Goal: Information Seeking & Learning: Find specific fact

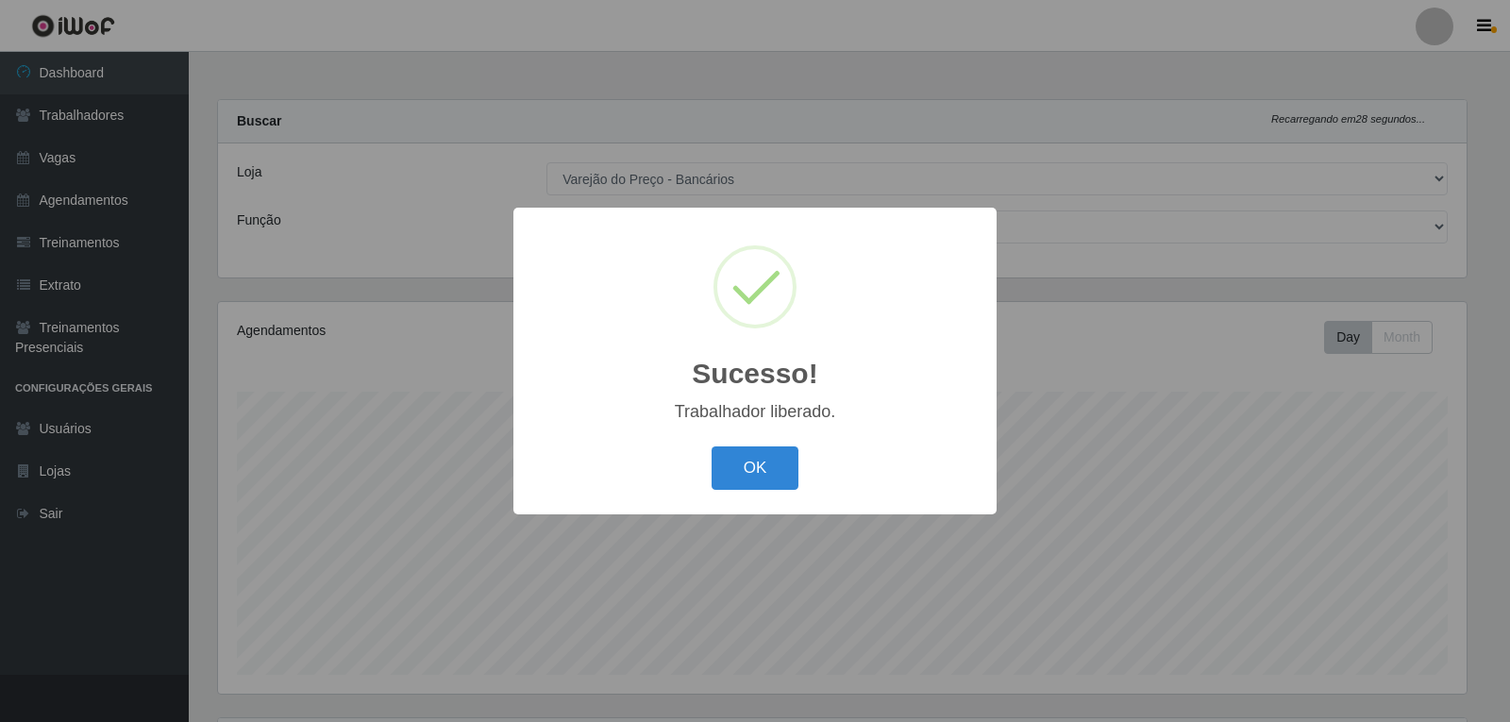
select select "157"
click at [781, 479] on button "OK" at bounding box center [755, 468] width 88 height 44
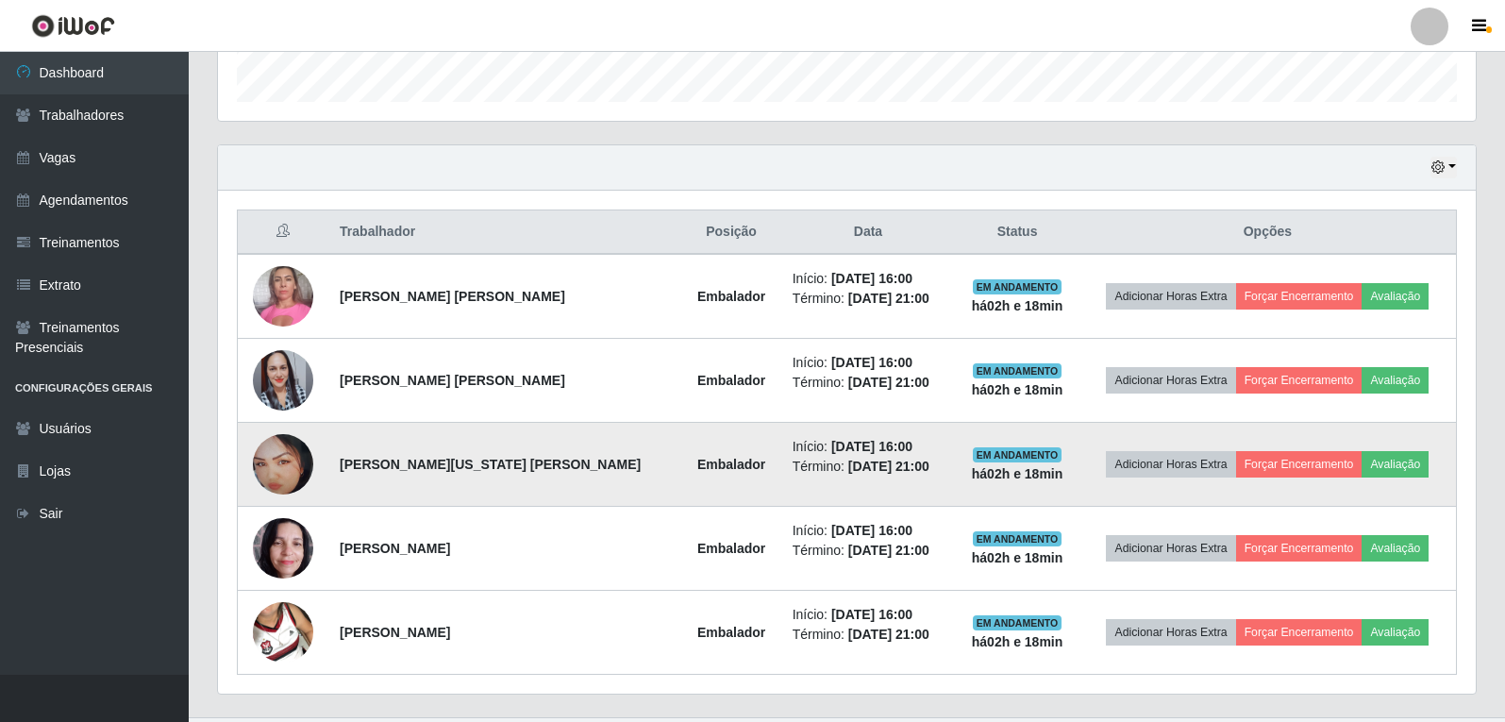
scroll to position [615, 0]
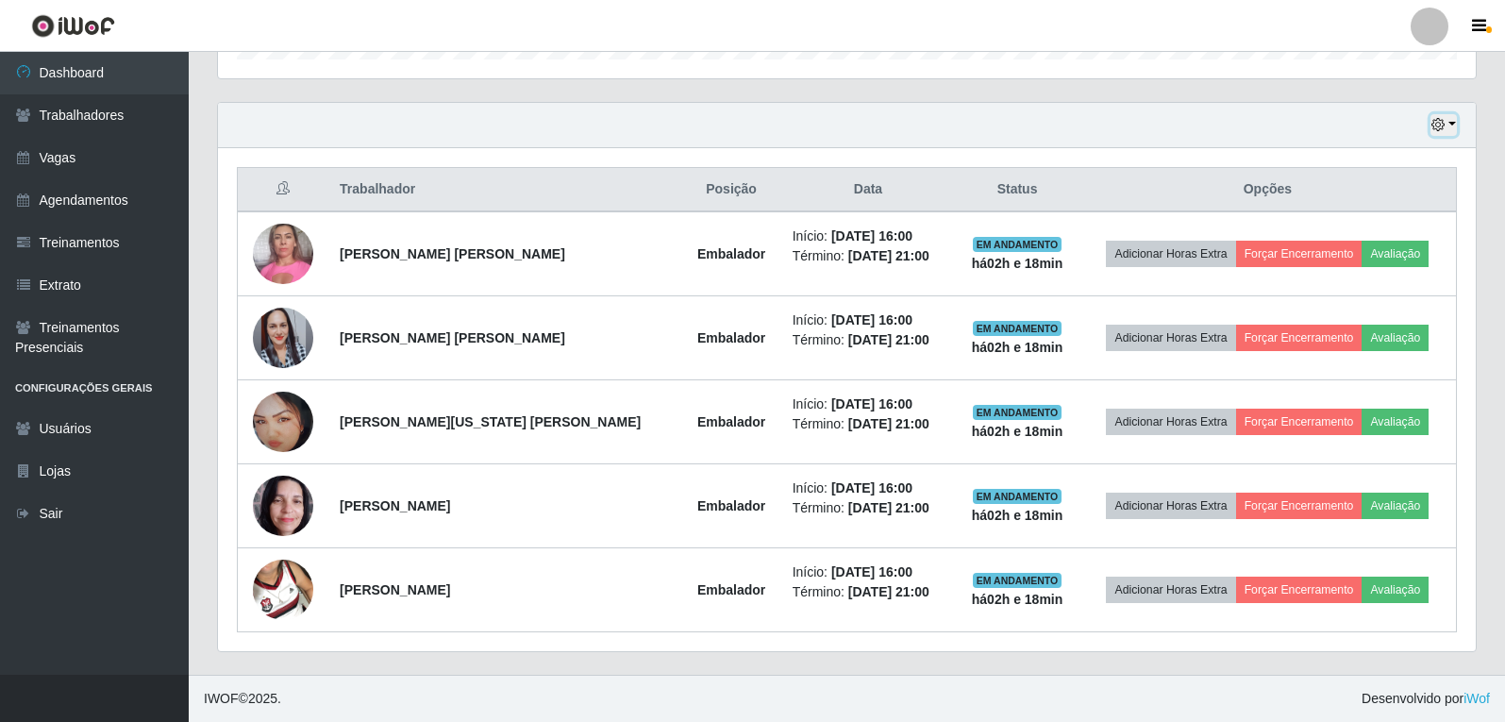
click at [1442, 127] on icon "button" at bounding box center [1437, 124] width 13 height 13
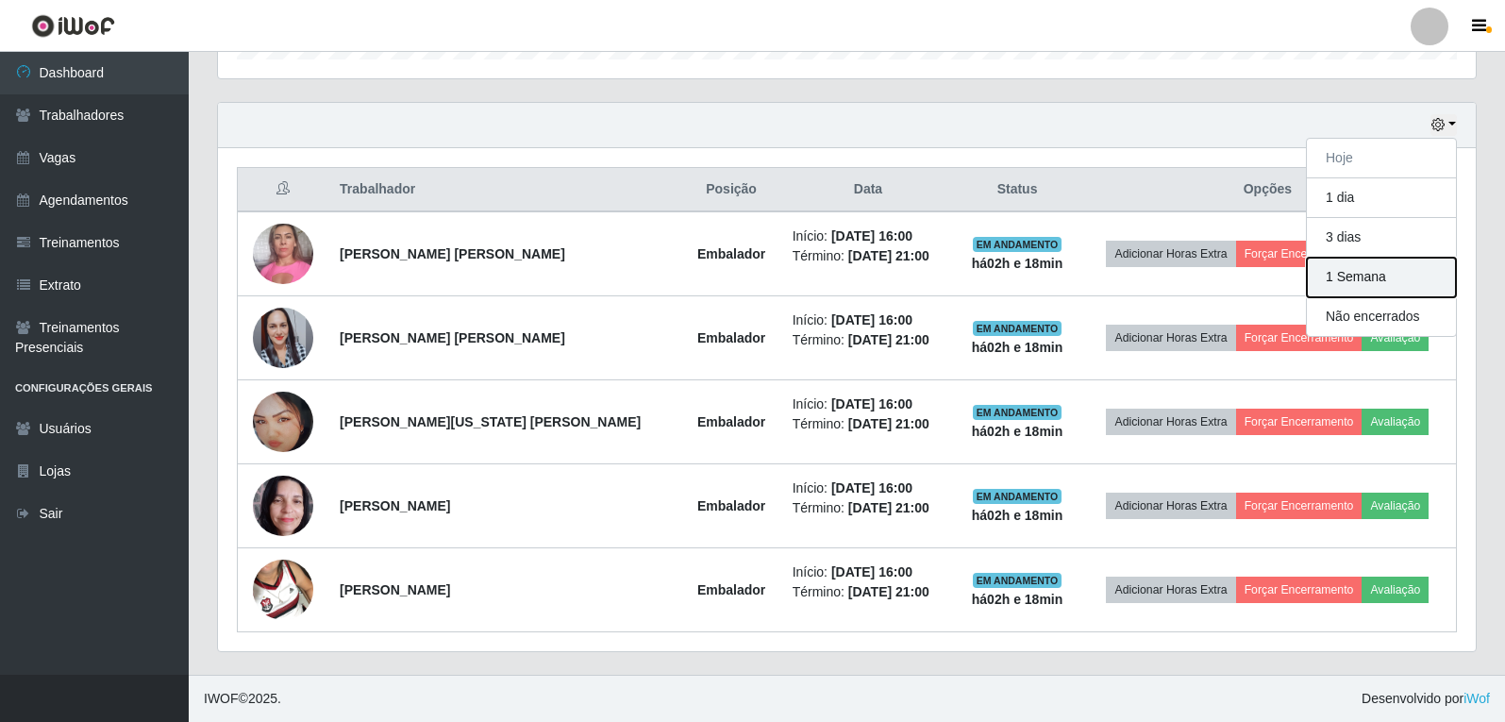
click at [1383, 274] on button "1 Semana" at bounding box center [1381, 278] width 149 height 40
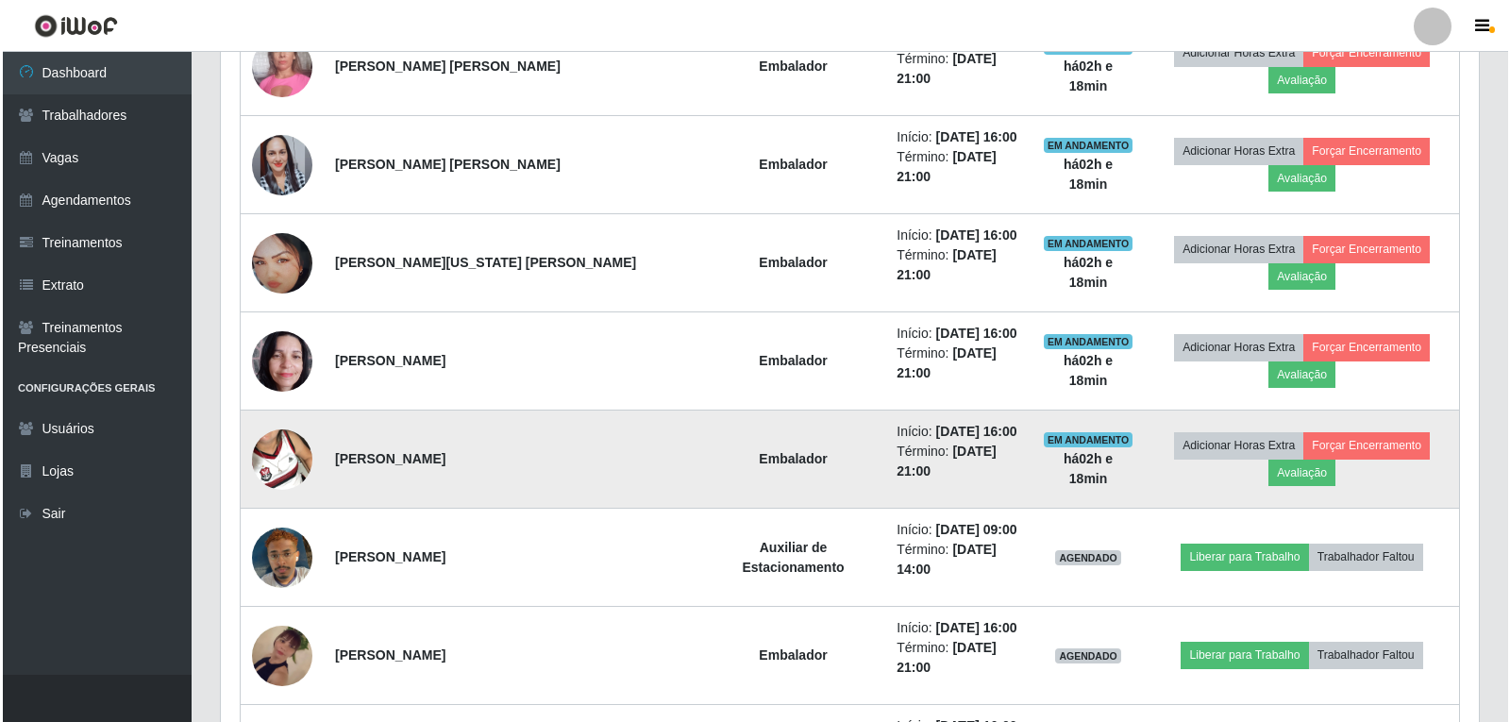
scroll to position [898, 0]
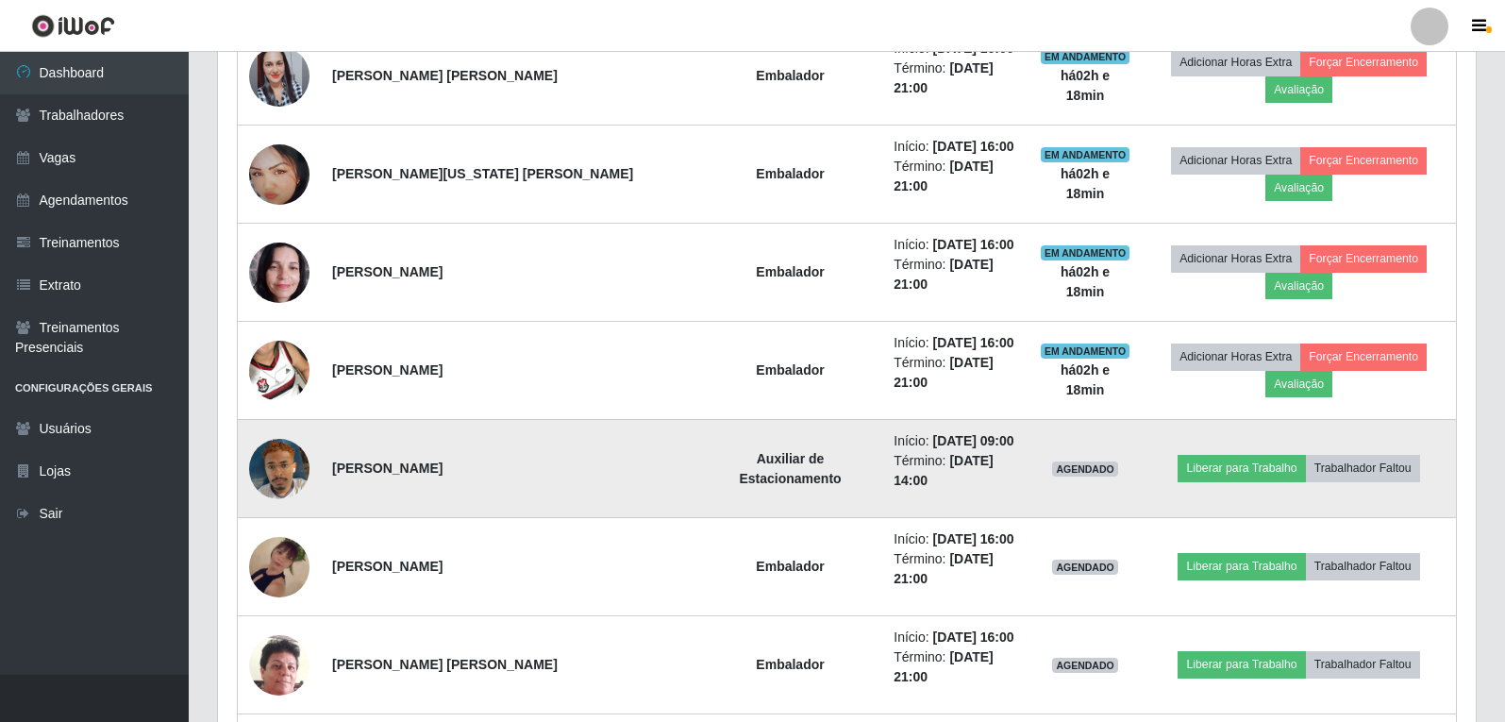
click at [284, 415] on img at bounding box center [279, 469] width 60 height 108
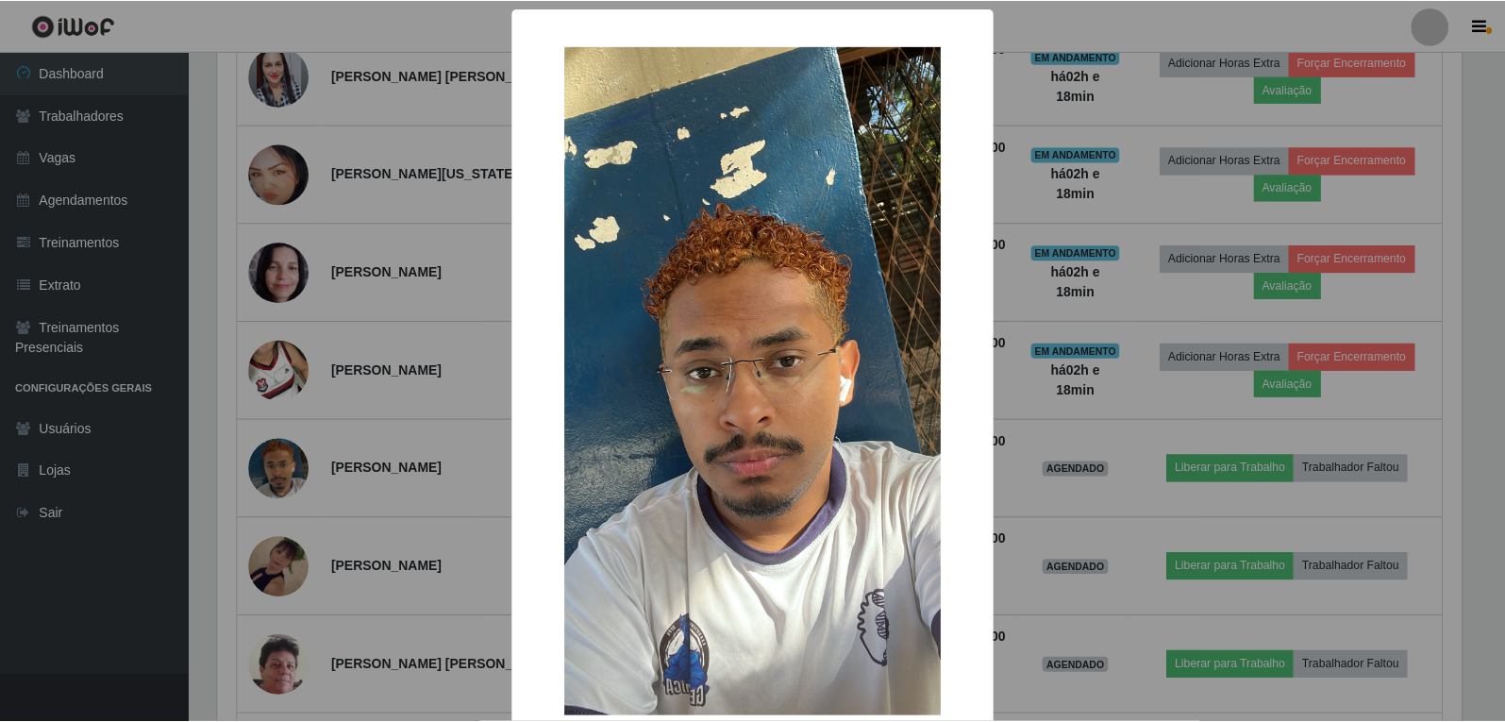
scroll to position [392, 1248]
click at [284, 397] on div "× OK Cancel" at bounding box center [755, 361] width 1510 height 722
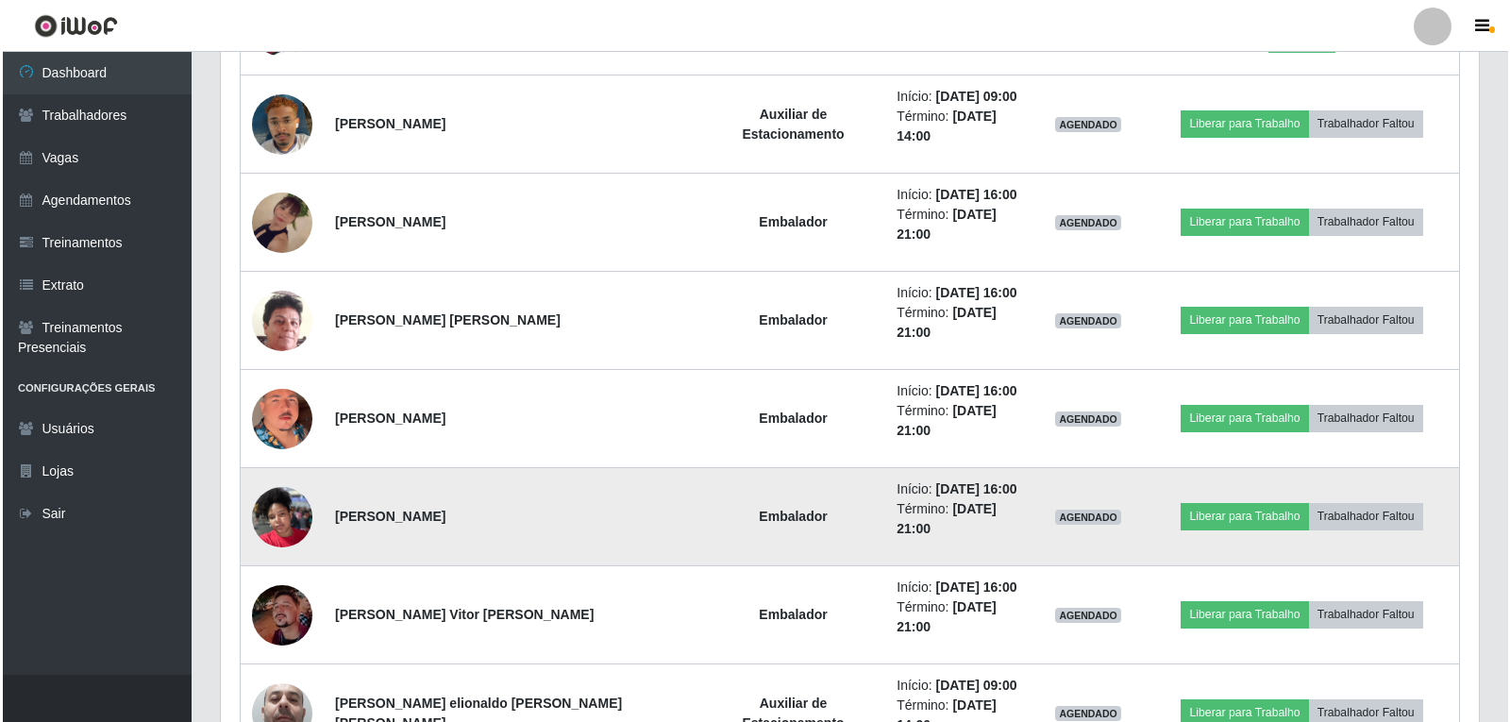
scroll to position [1276, 0]
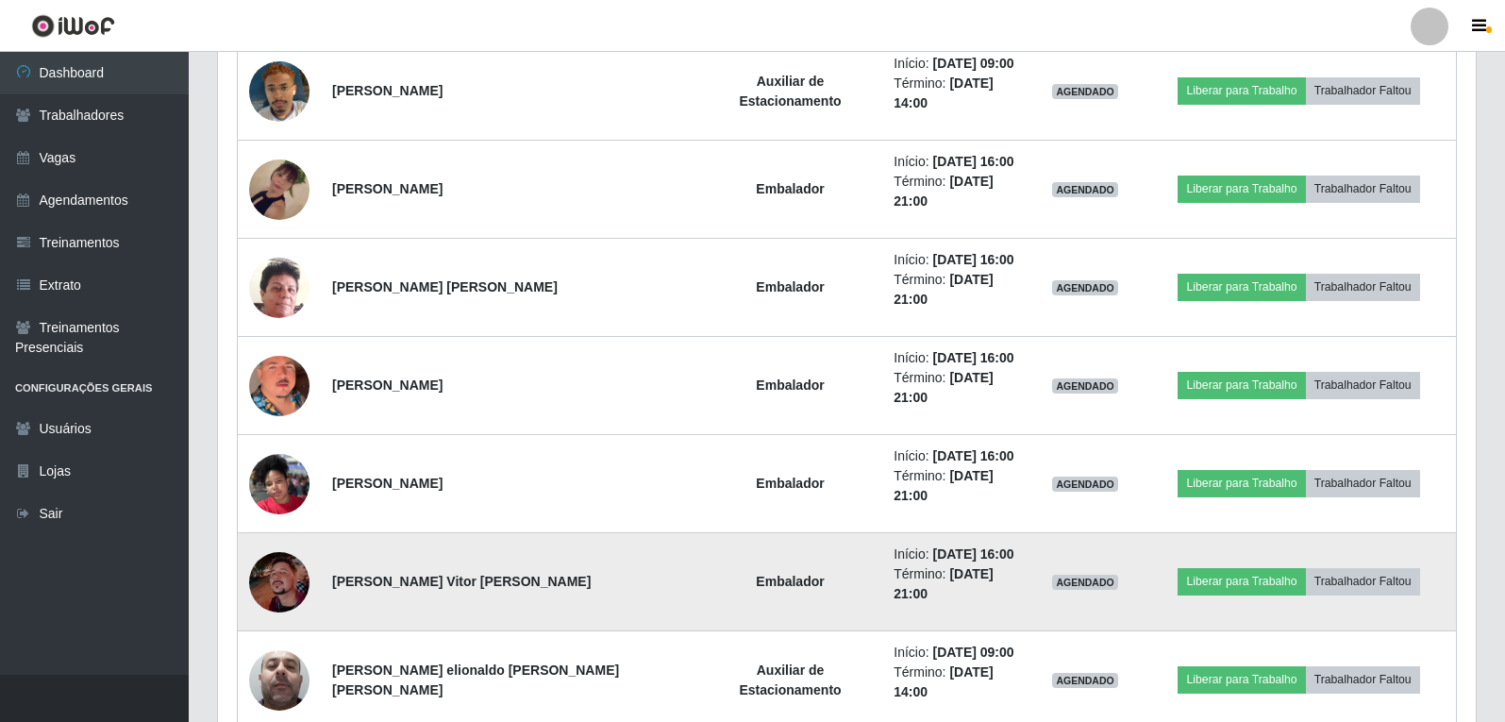
click at [287, 552] on img at bounding box center [279, 582] width 60 height 60
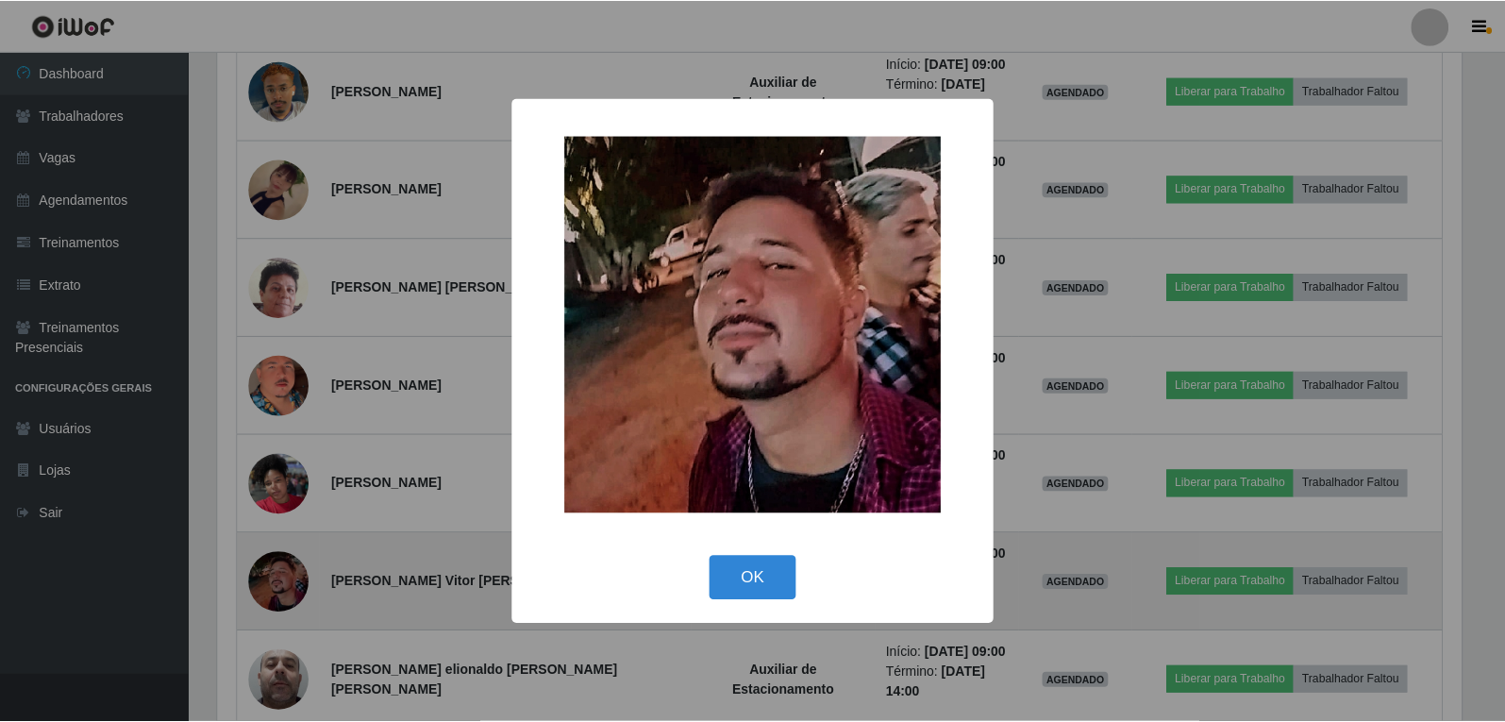
scroll to position [392, 1248]
click at [287, 430] on div "× OK Cancel" at bounding box center [755, 361] width 1510 height 722
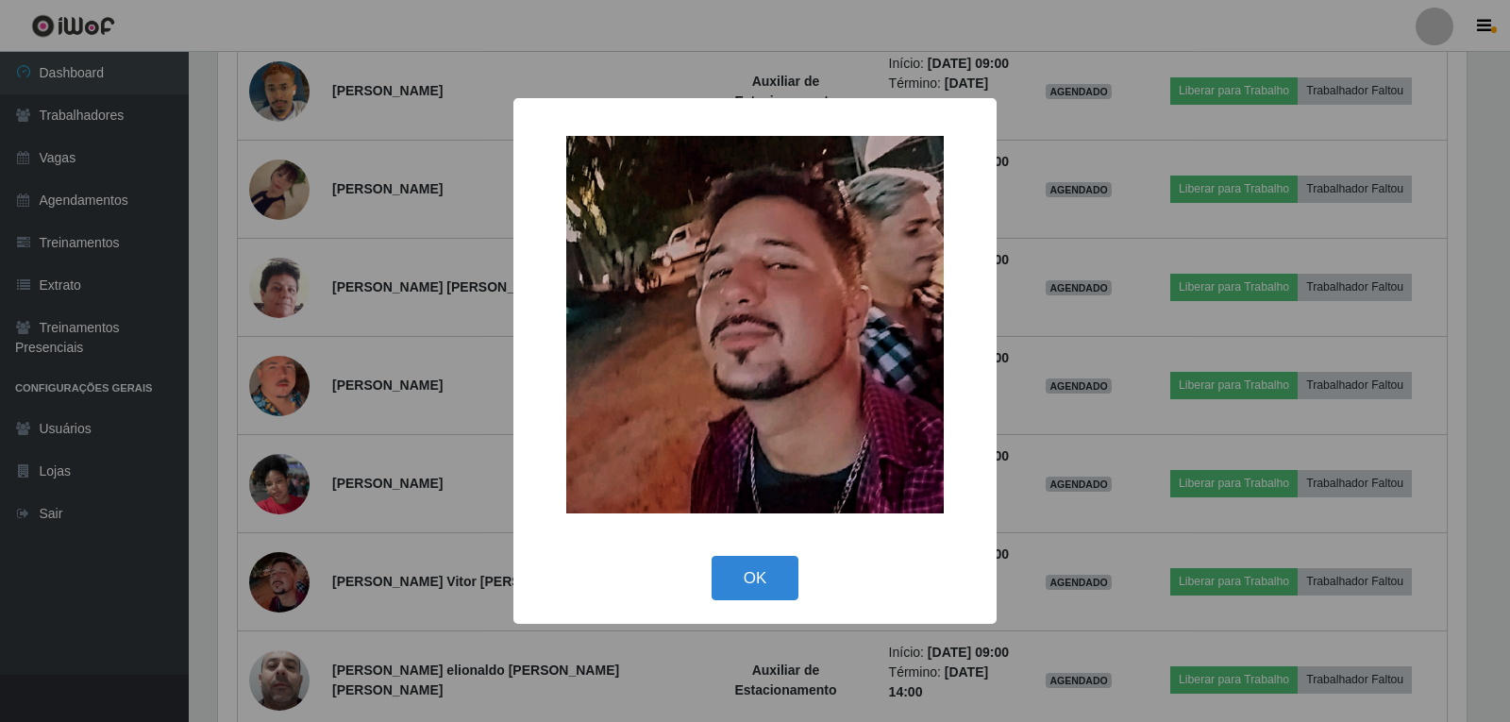
click at [287, 430] on div "× OK Cancel" at bounding box center [755, 361] width 1510 height 722
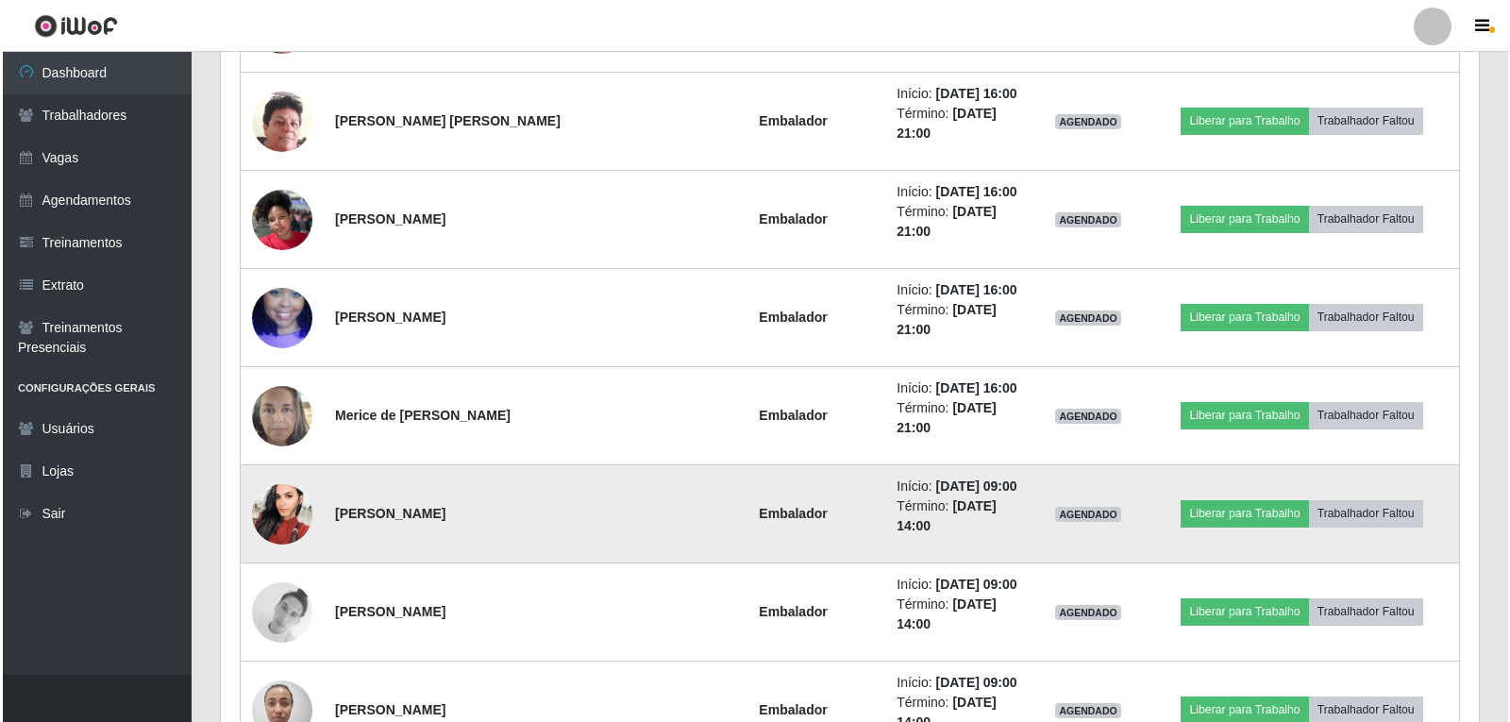
scroll to position [2125, 0]
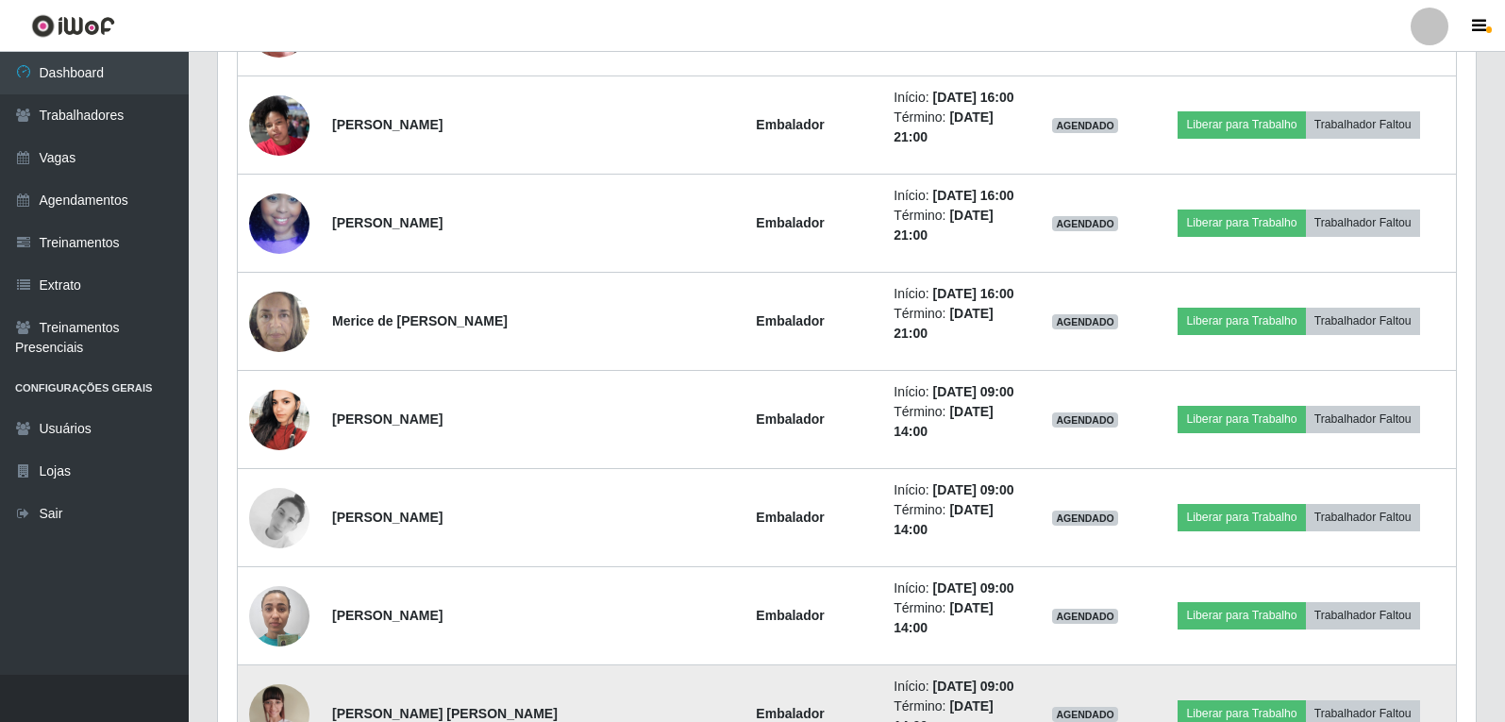
click at [276, 674] on img at bounding box center [279, 714] width 60 height 80
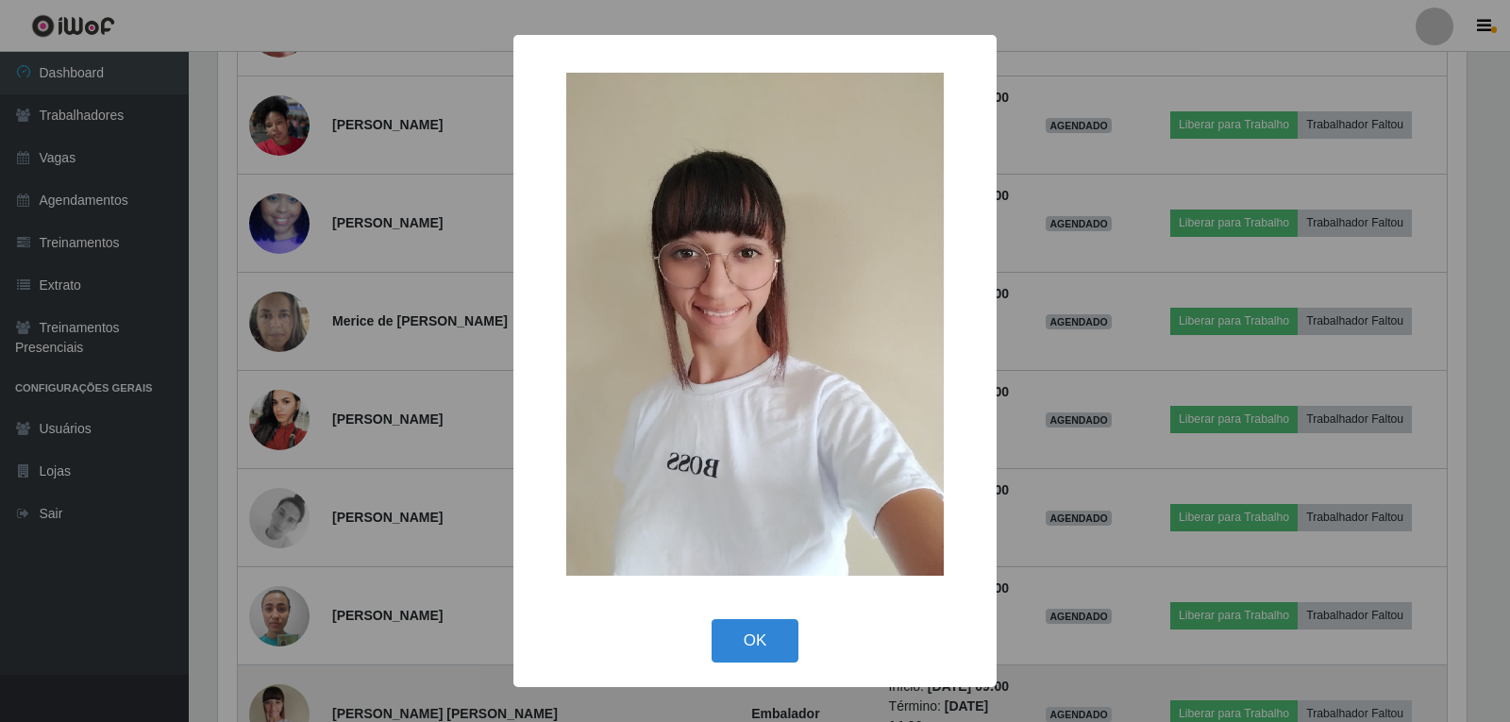
click at [276, 427] on div "× OK Cancel" at bounding box center [755, 361] width 1510 height 722
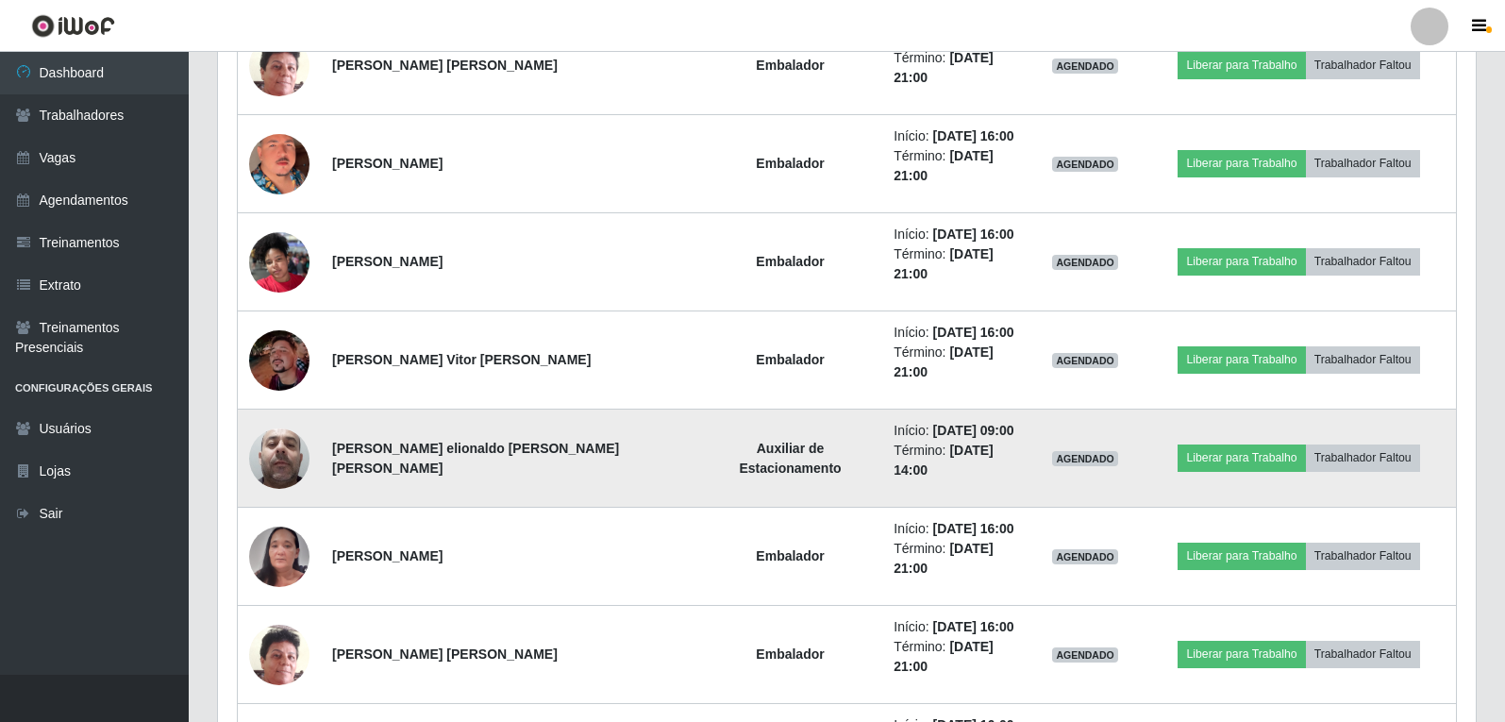
scroll to position [1464, 0]
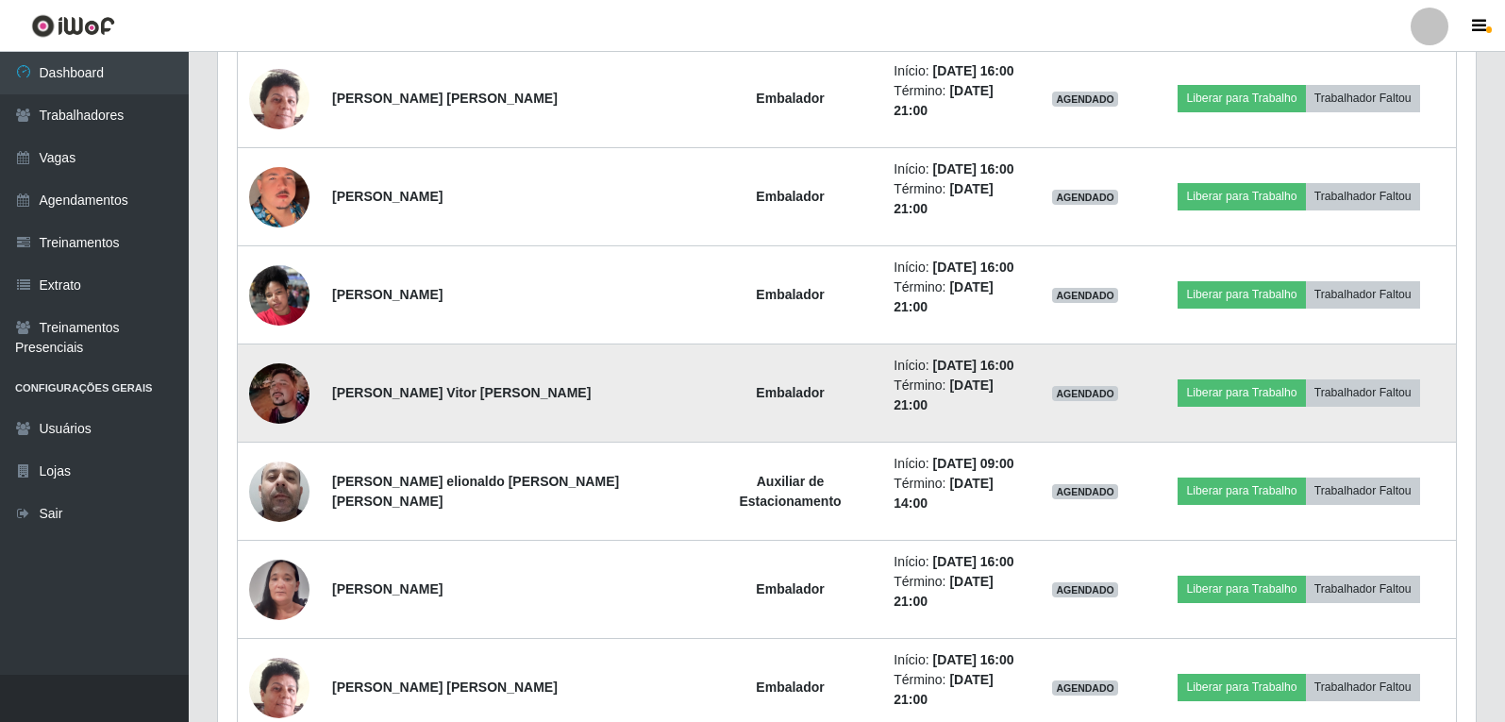
click at [292, 363] on img at bounding box center [279, 393] width 60 height 60
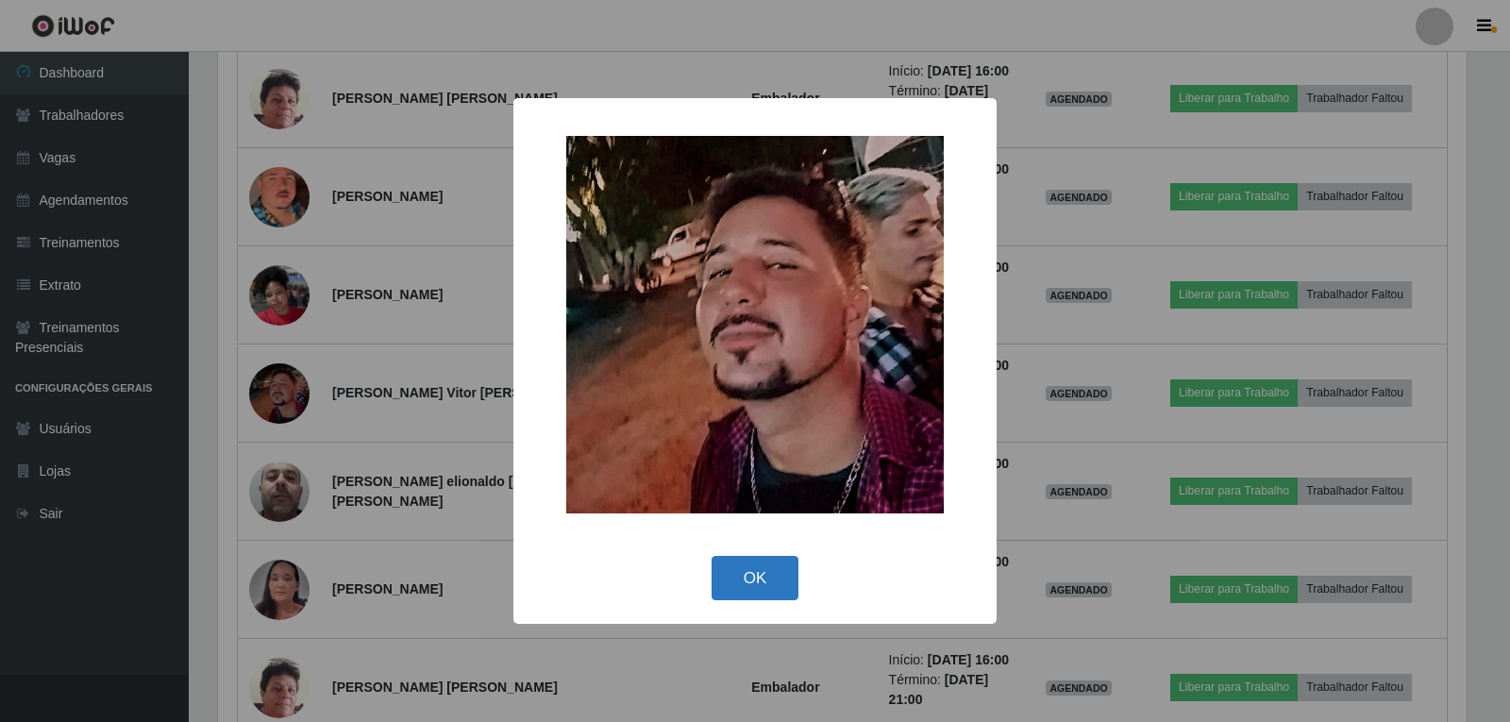
click at [760, 576] on button "OK" at bounding box center [755, 578] width 88 height 44
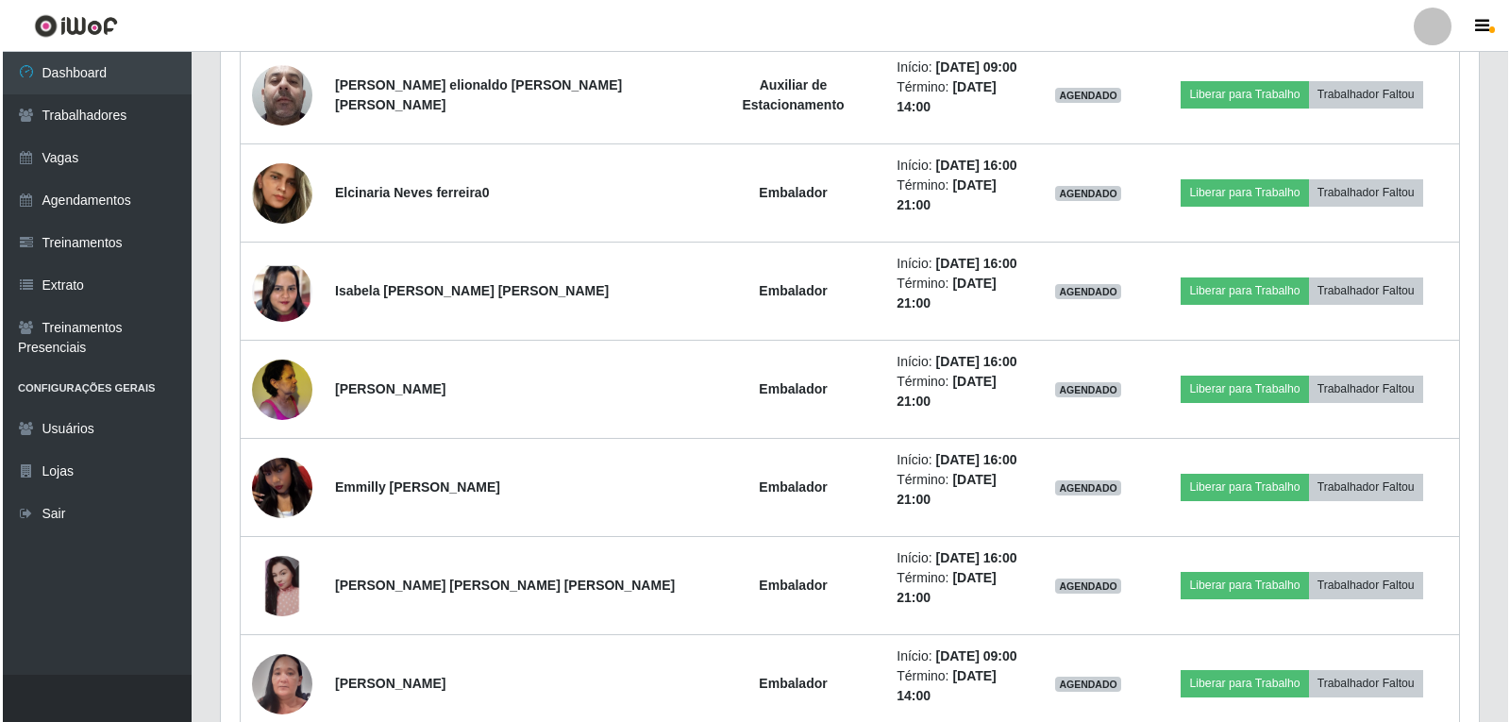
scroll to position [2974, 0]
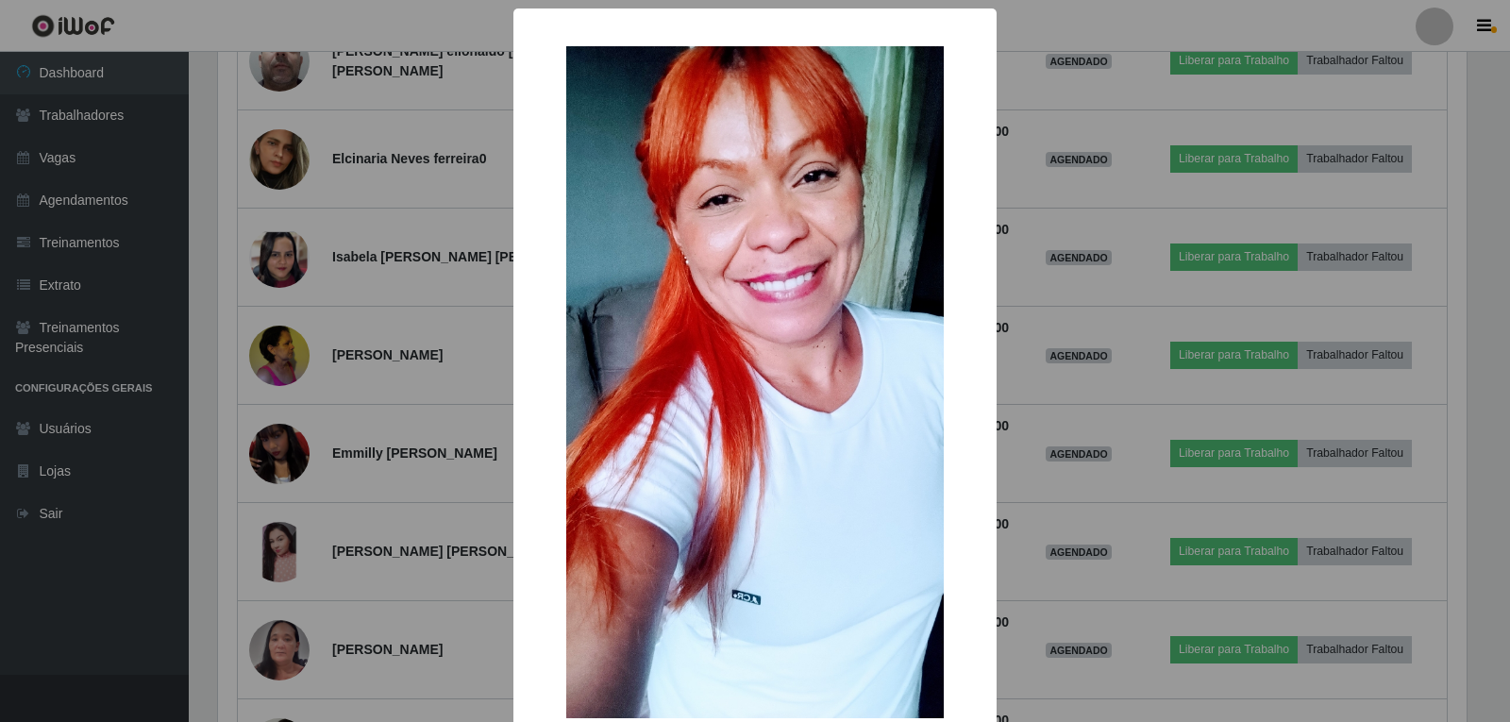
click at [264, 410] on div "× OK Cancel" at bounding box center [755, 361] width 1510 height 722
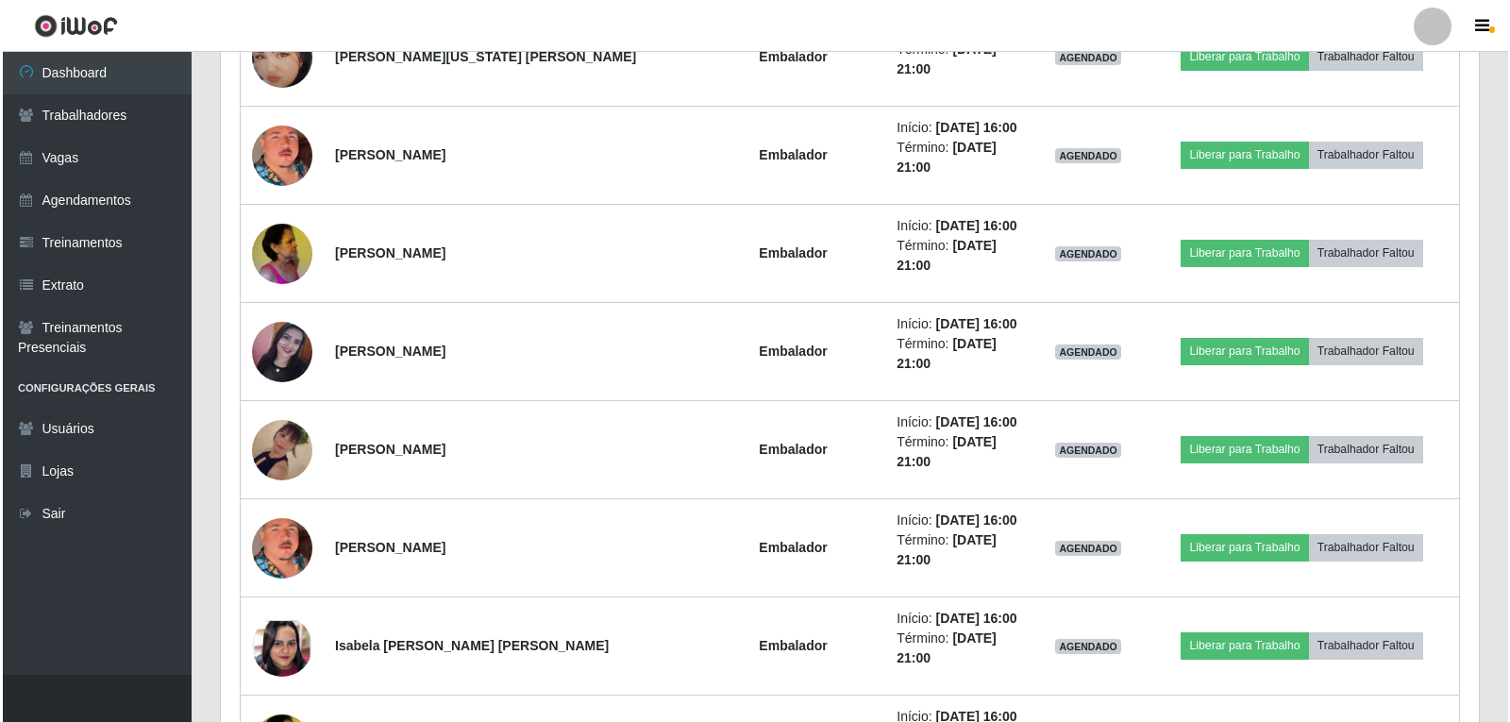
scroll to position [4484, 0]
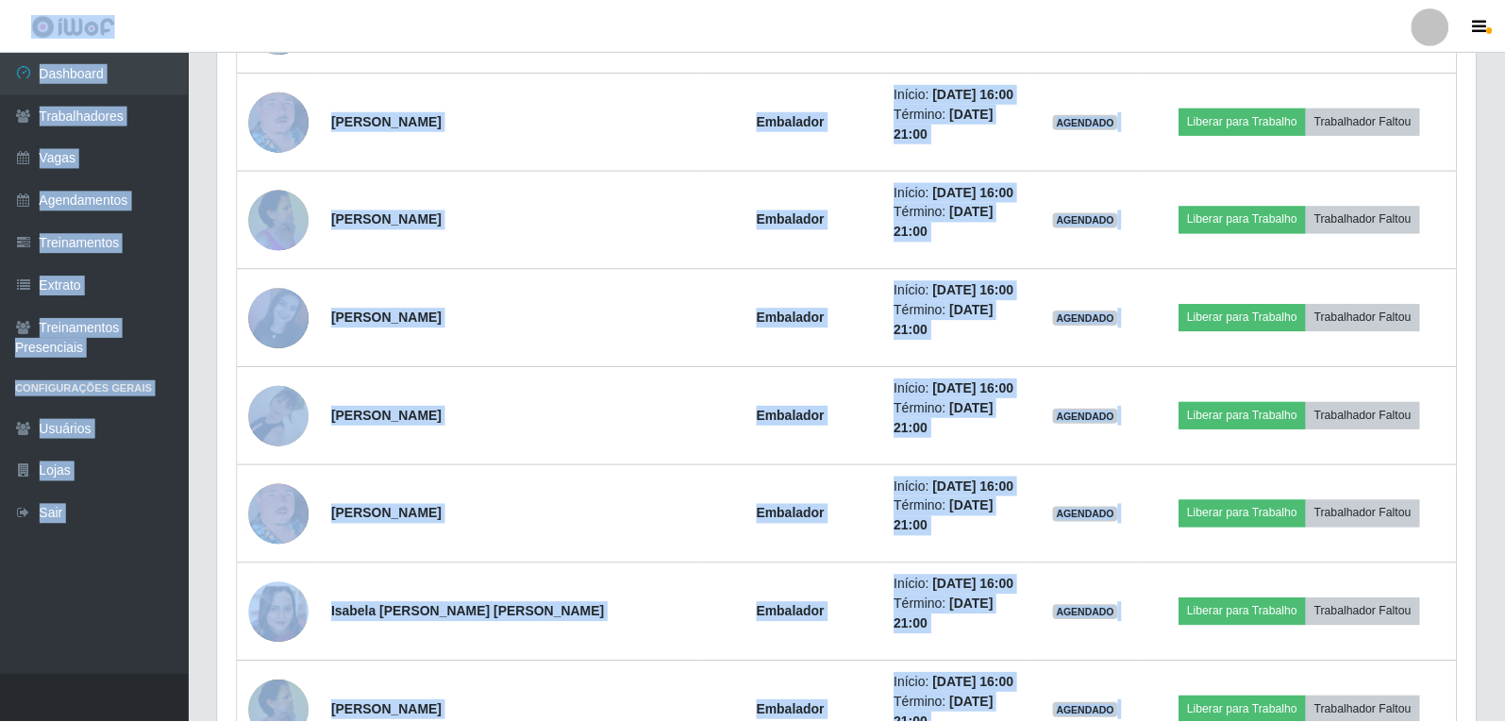
scroll to position [392, 1258]
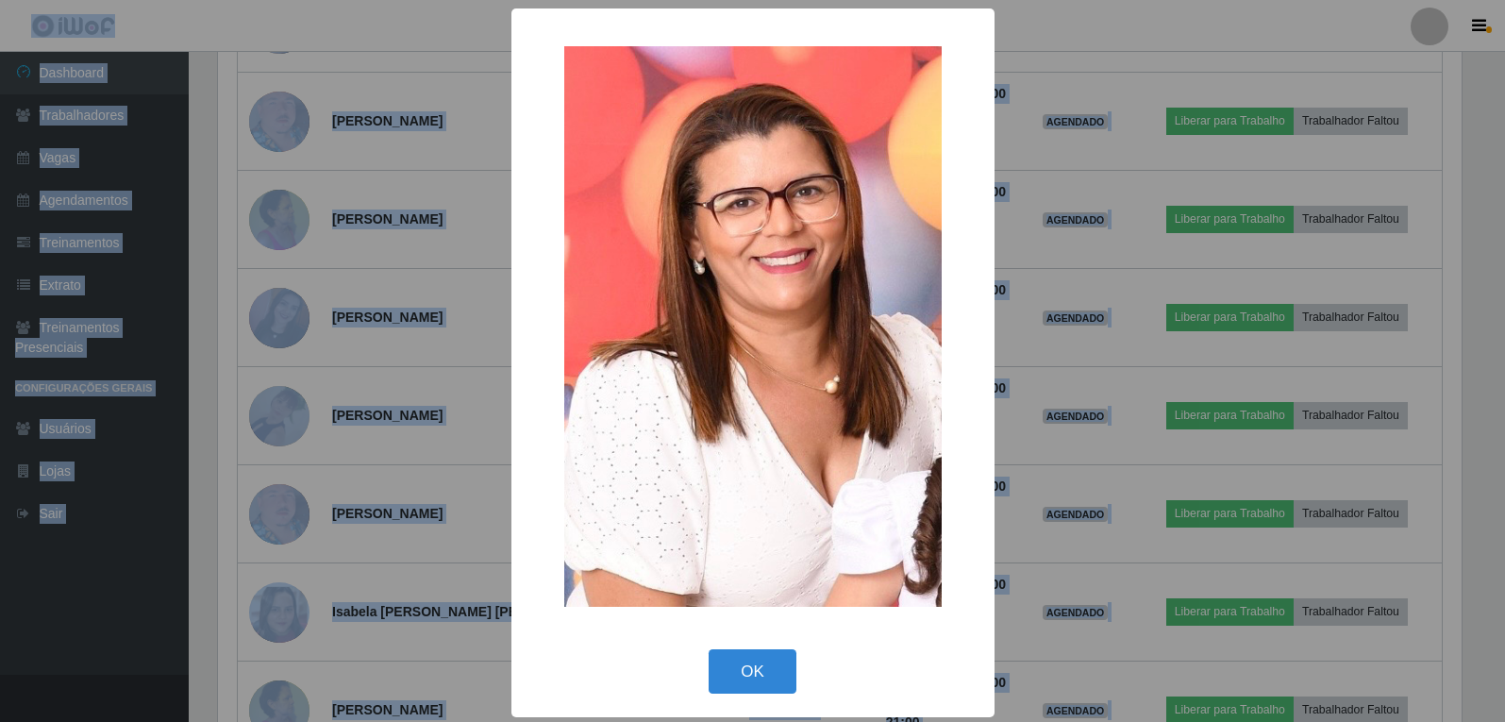
scroll to position [392, 1248]
click at [275, 415] on div "× OK Cancel" at bounding box center [755, 361] width 1510 height 722
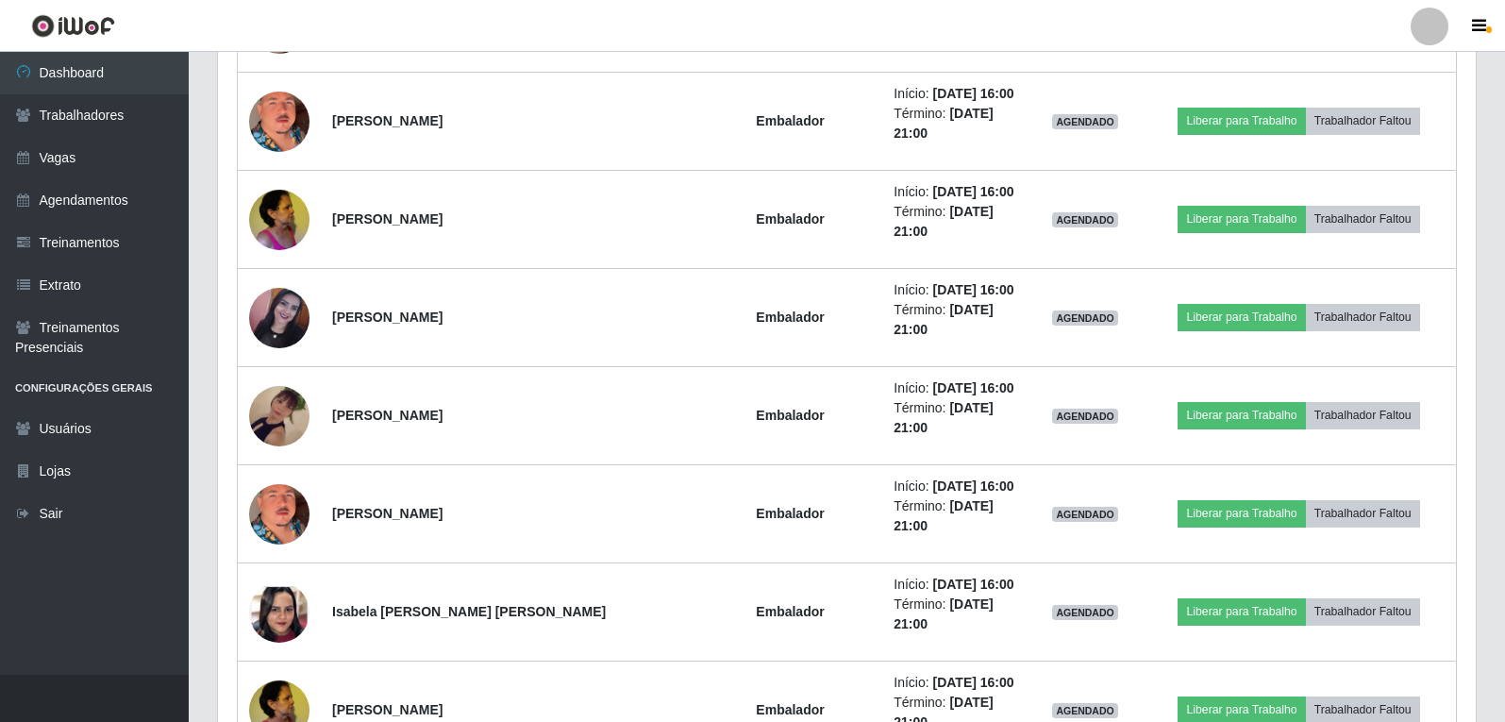
scroll to position [4562, 0]
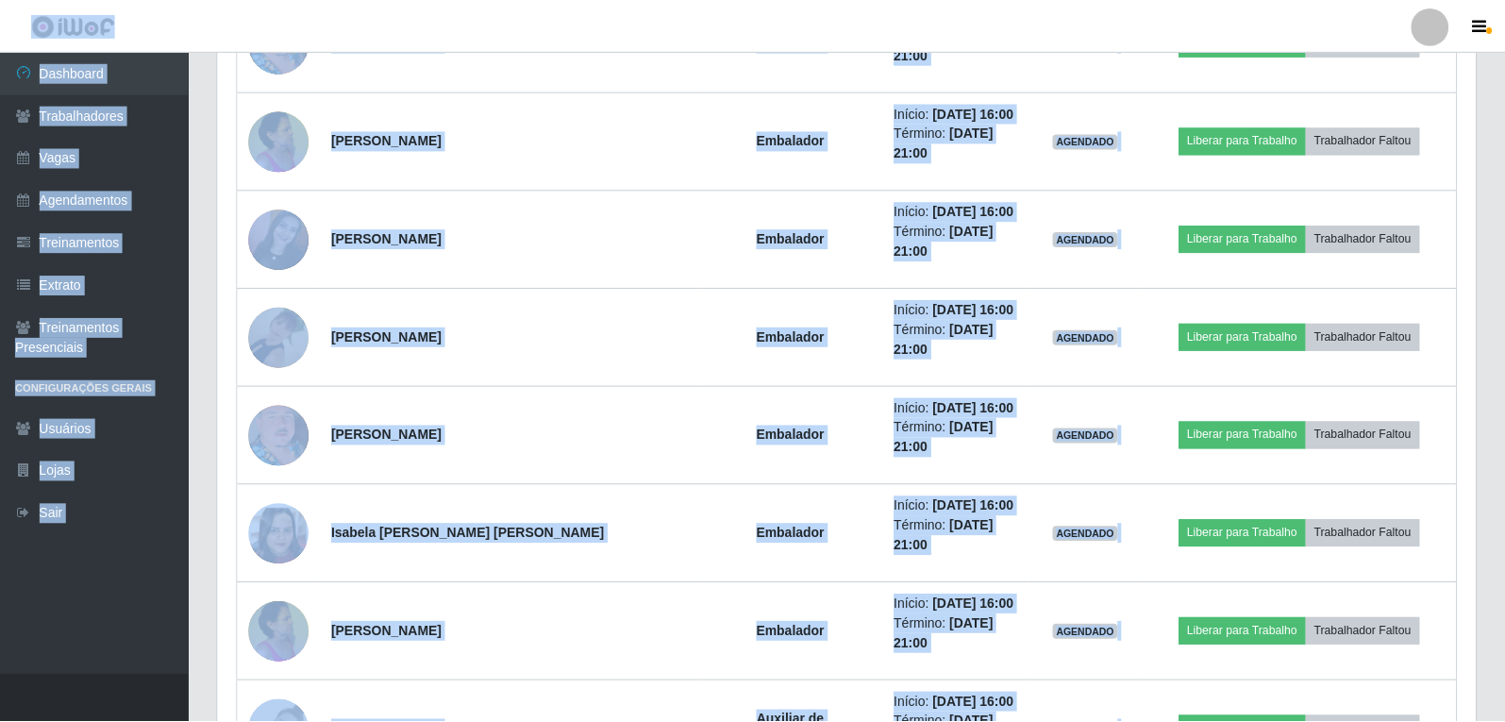
scroll to position [392, 1258]
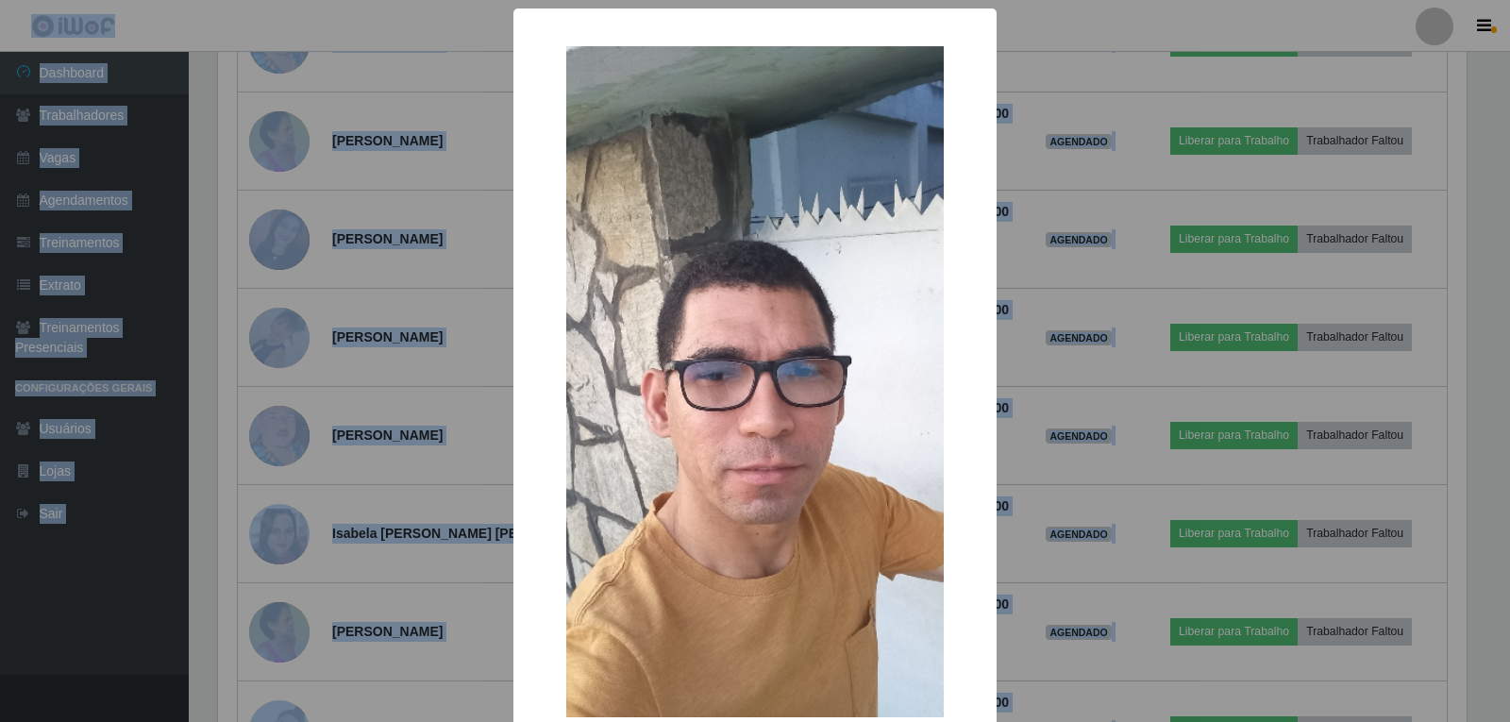
click at [280, 516] on div "× OK Cancel" at bounding box center [755, 361] width 1510 height 722
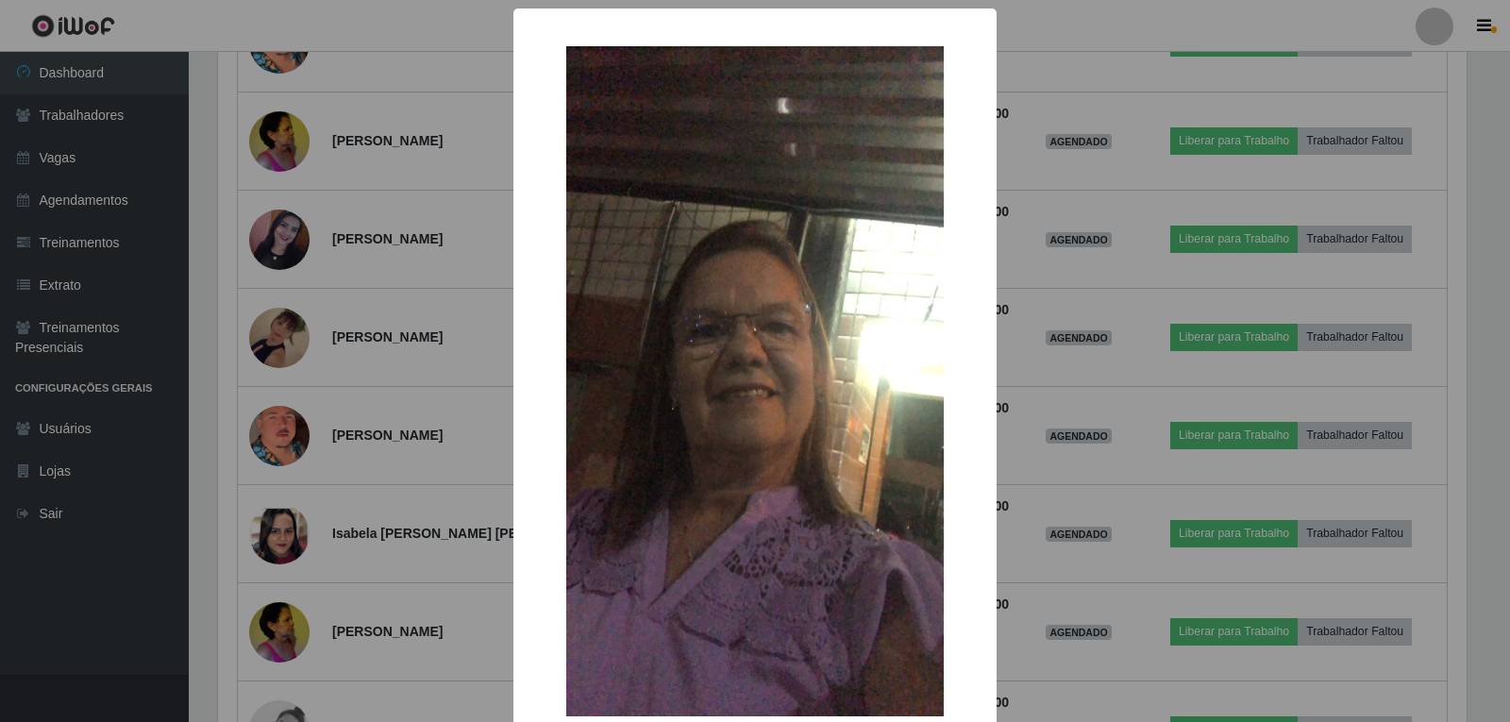
click at [276, 603] on div "× OK Cancel" at bounding box center [755, 361] width 1510 height 722
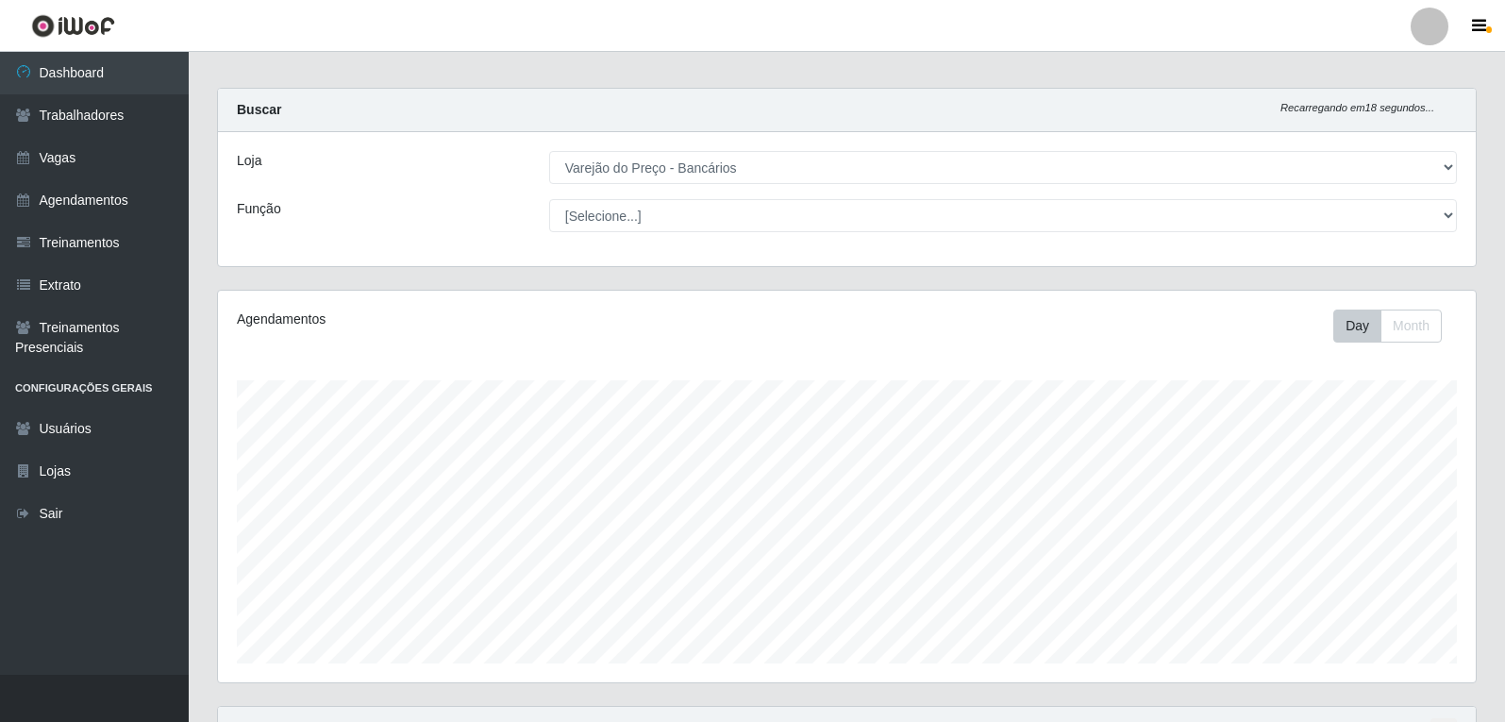
scroll to position [0, 0]
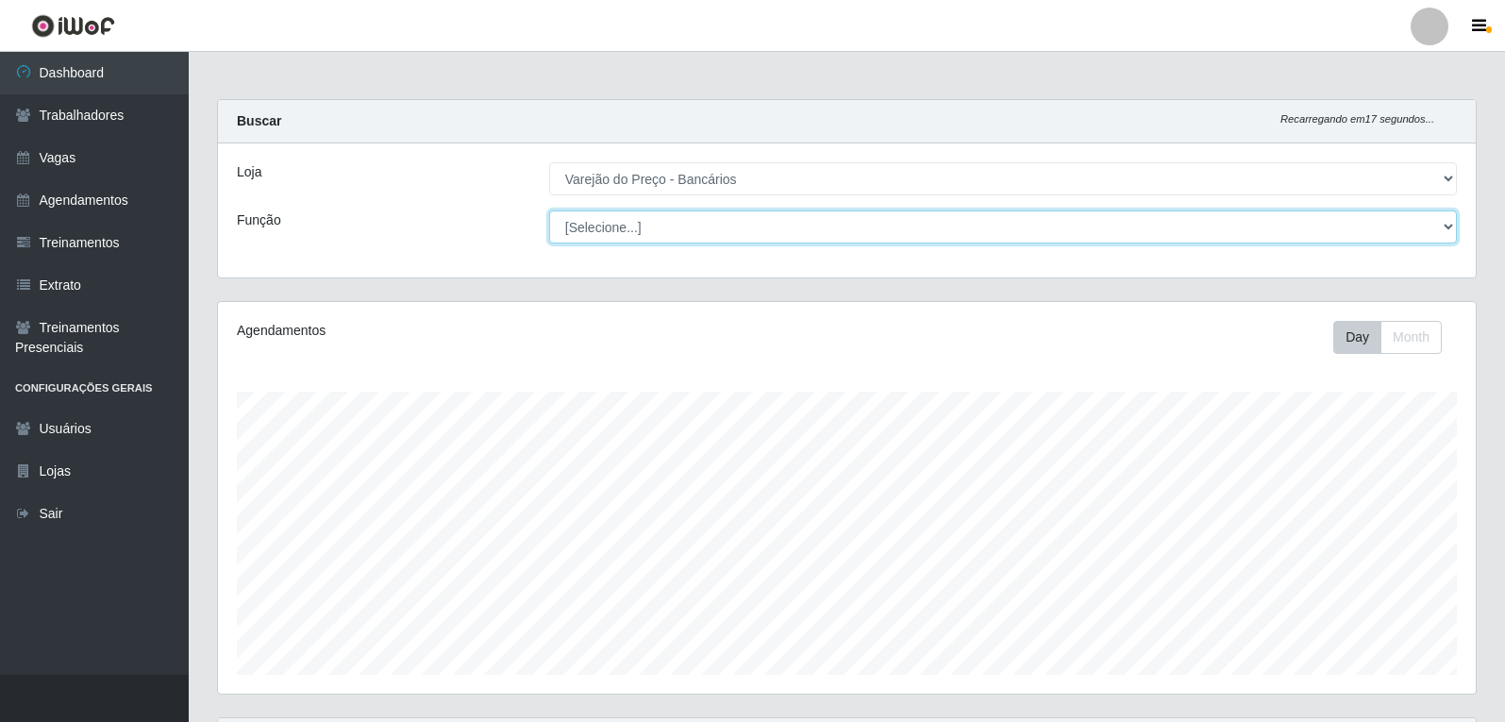
click at [646, 228] on select "[Selecione...] Auxiliar de Estacionamento Auxiliar de Estacionamento + Auxiliar…" at bounding box center [1003, 226] width 908 height 33
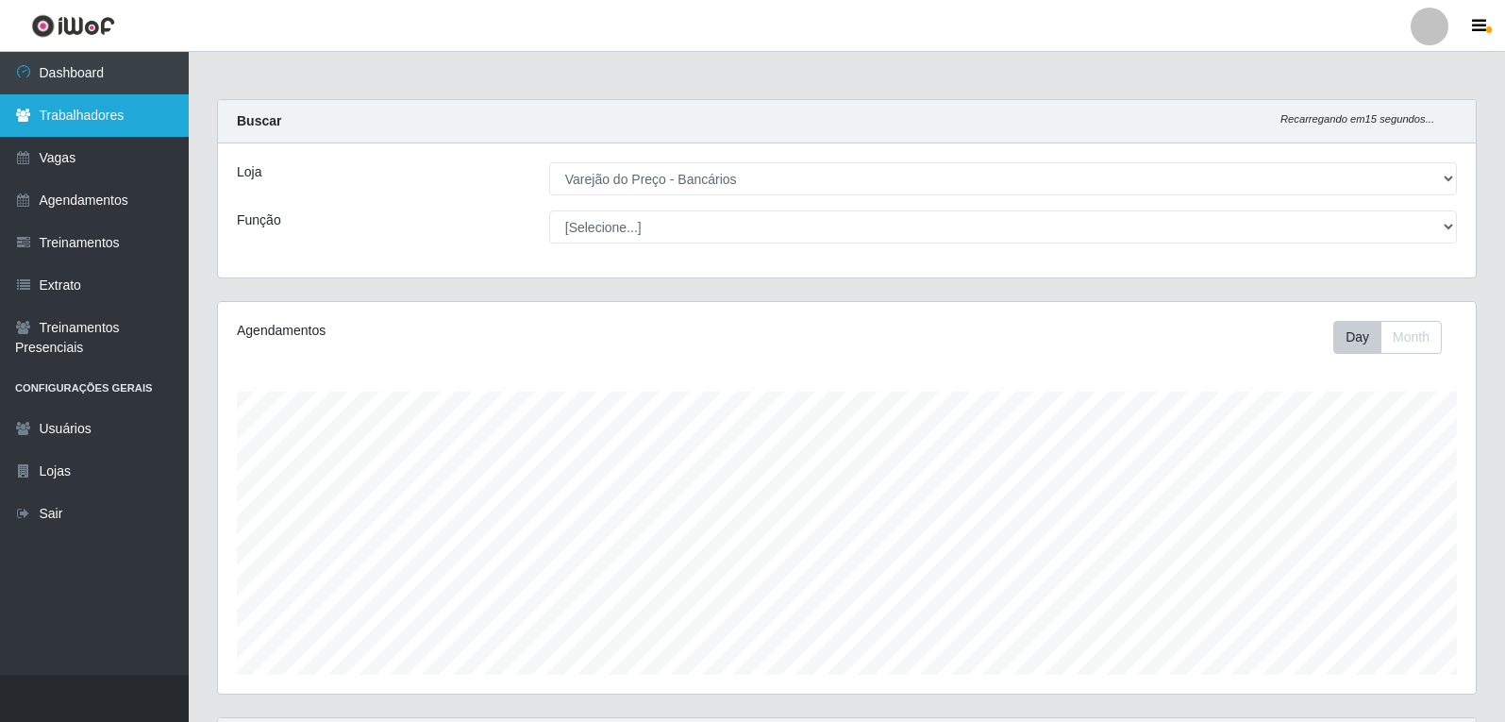
click at [67, 127] on link "Trabalhadores" at bounding box center [94, 115] width 189 height 42
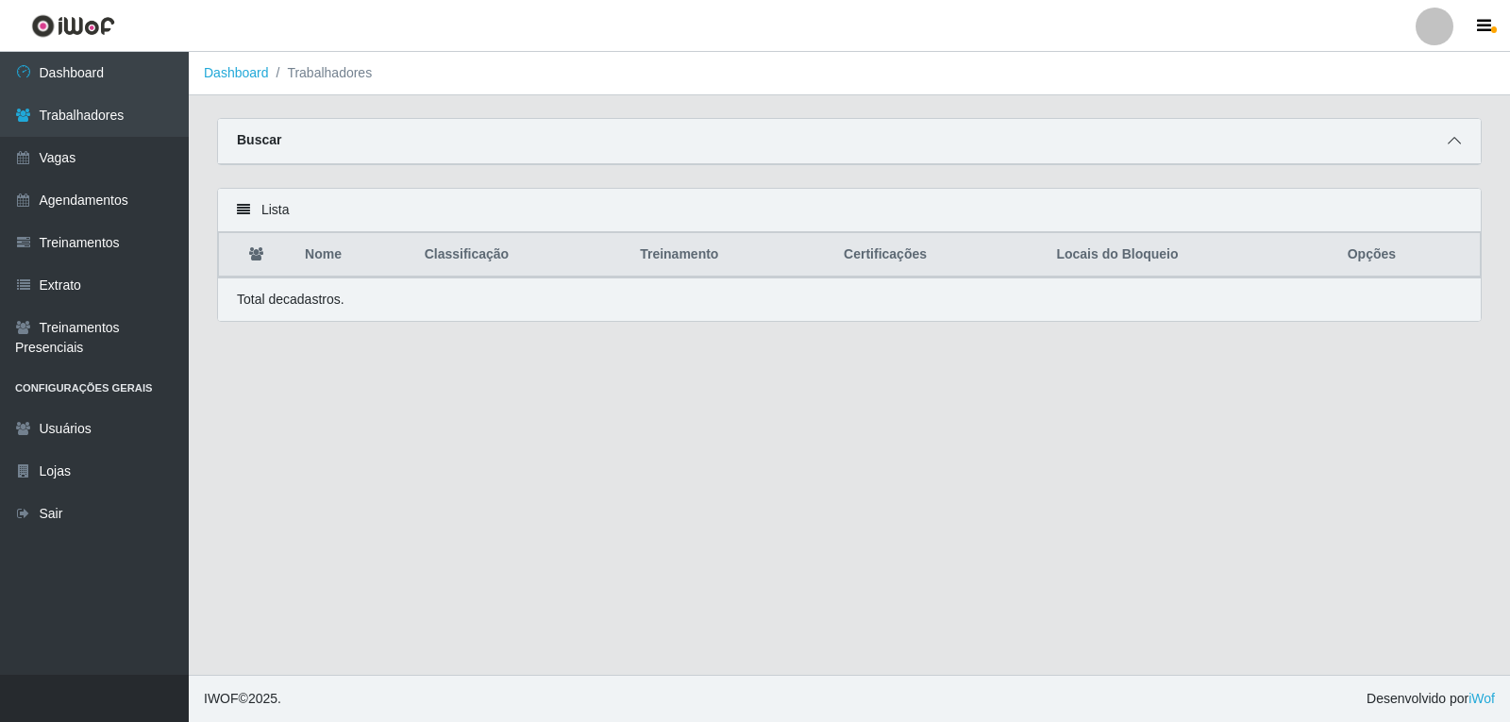
click at [1444, 139] on div "Buscar" at bounding box center [849, 141] width 1262 height 45
click at [1466, 138] on div "Buscar" at bounding box center [849, 141] width 1262 height 45
click at [1458, 141] on icon at bounding box center [1453, 140] width 13 height 13
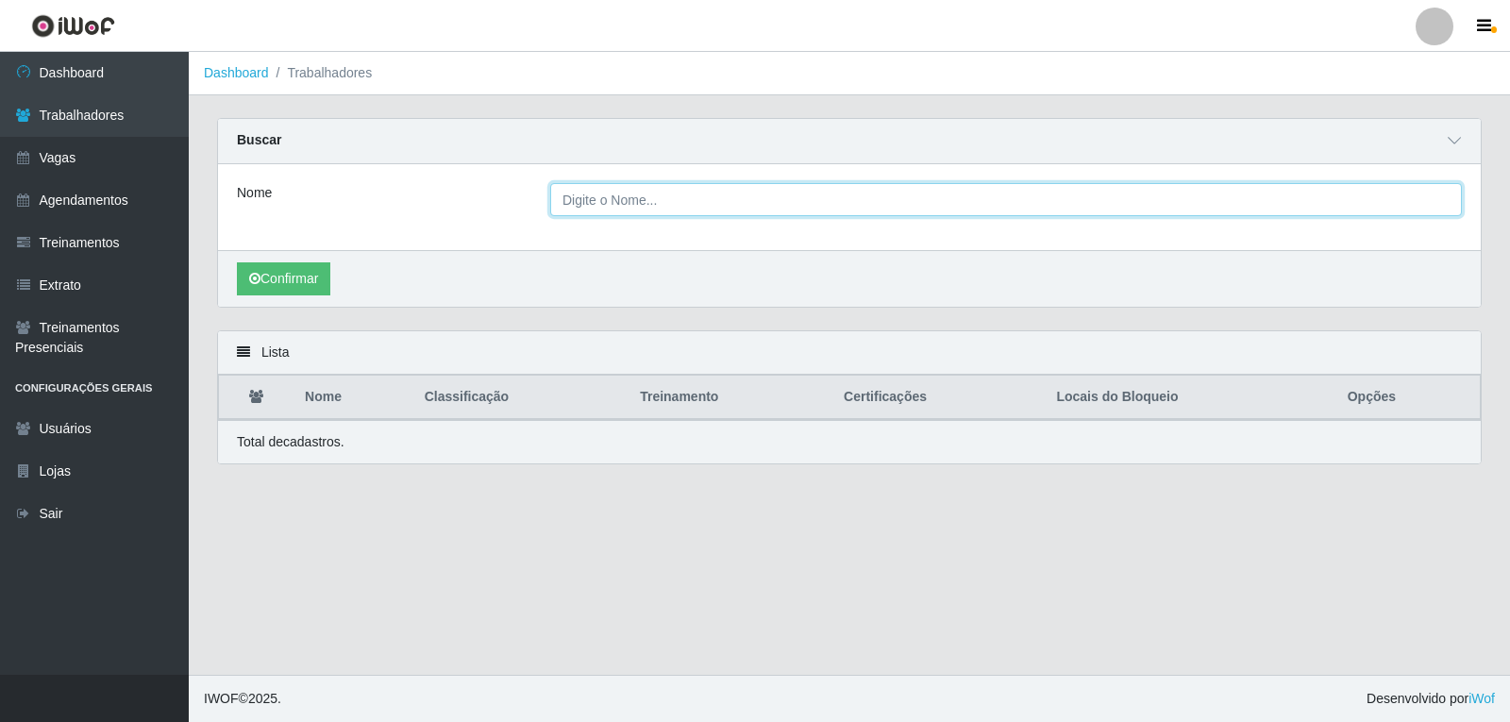
click at [614, 193] on input "Nome" at bounding box center [1005, 199] width 911 height 33
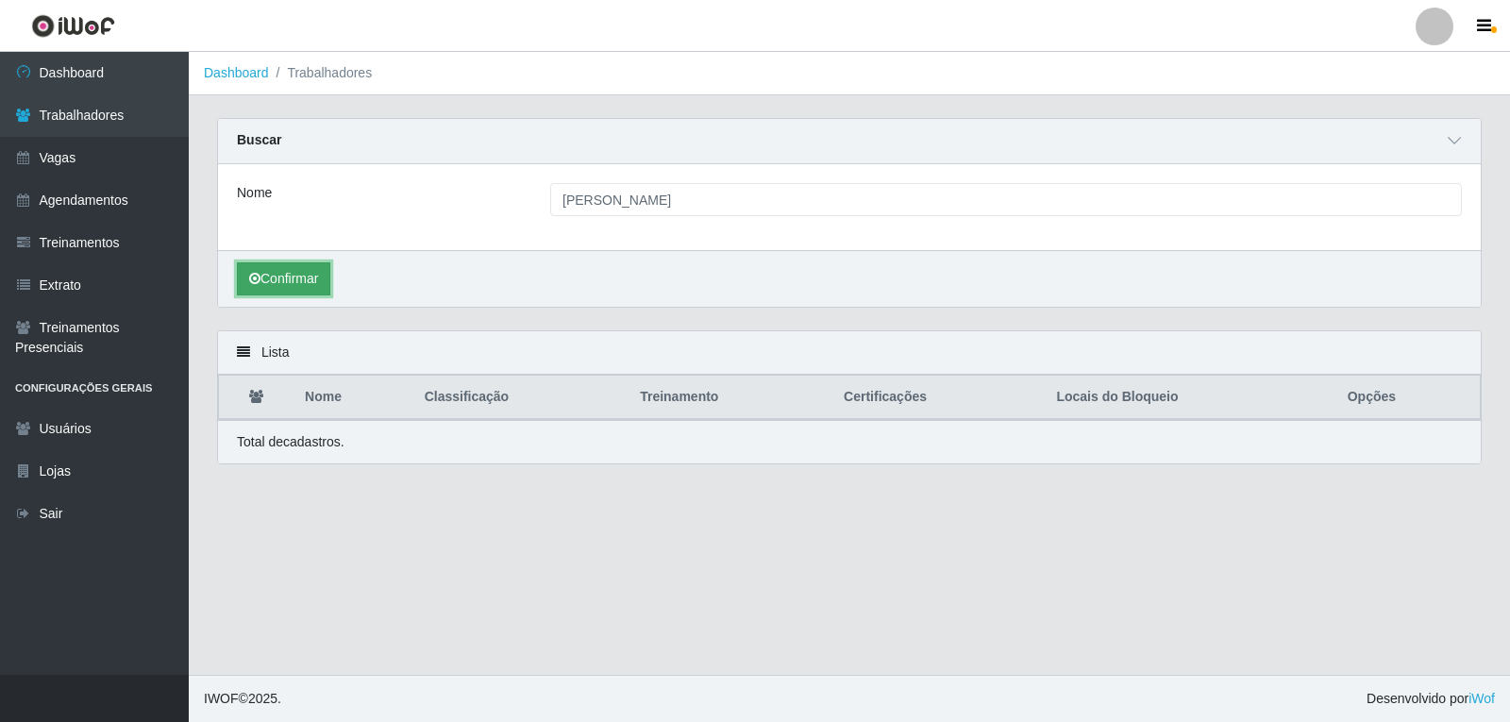
click at [291, 271] on button "Confirmar" at bounding box center [283, 278] width 93 height 33
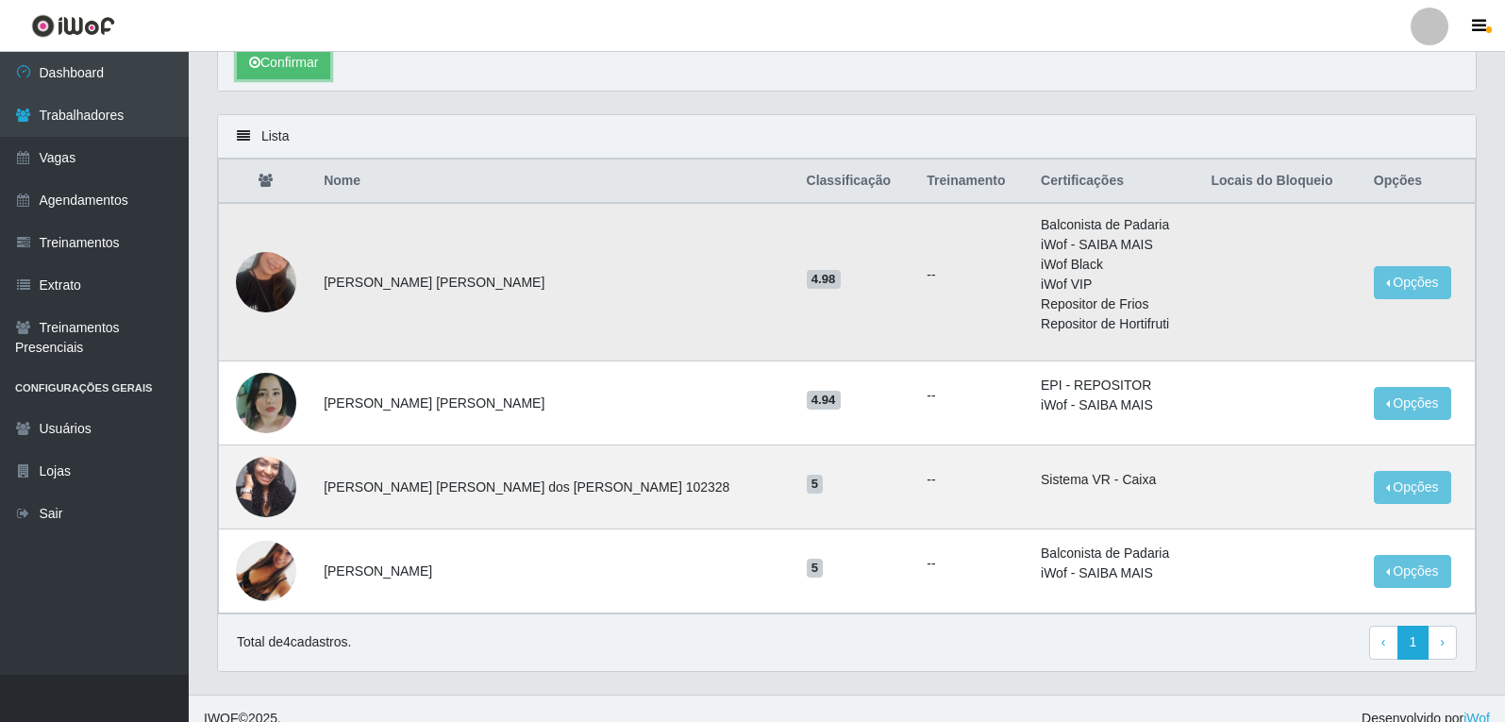
scroll to position [237, 0]
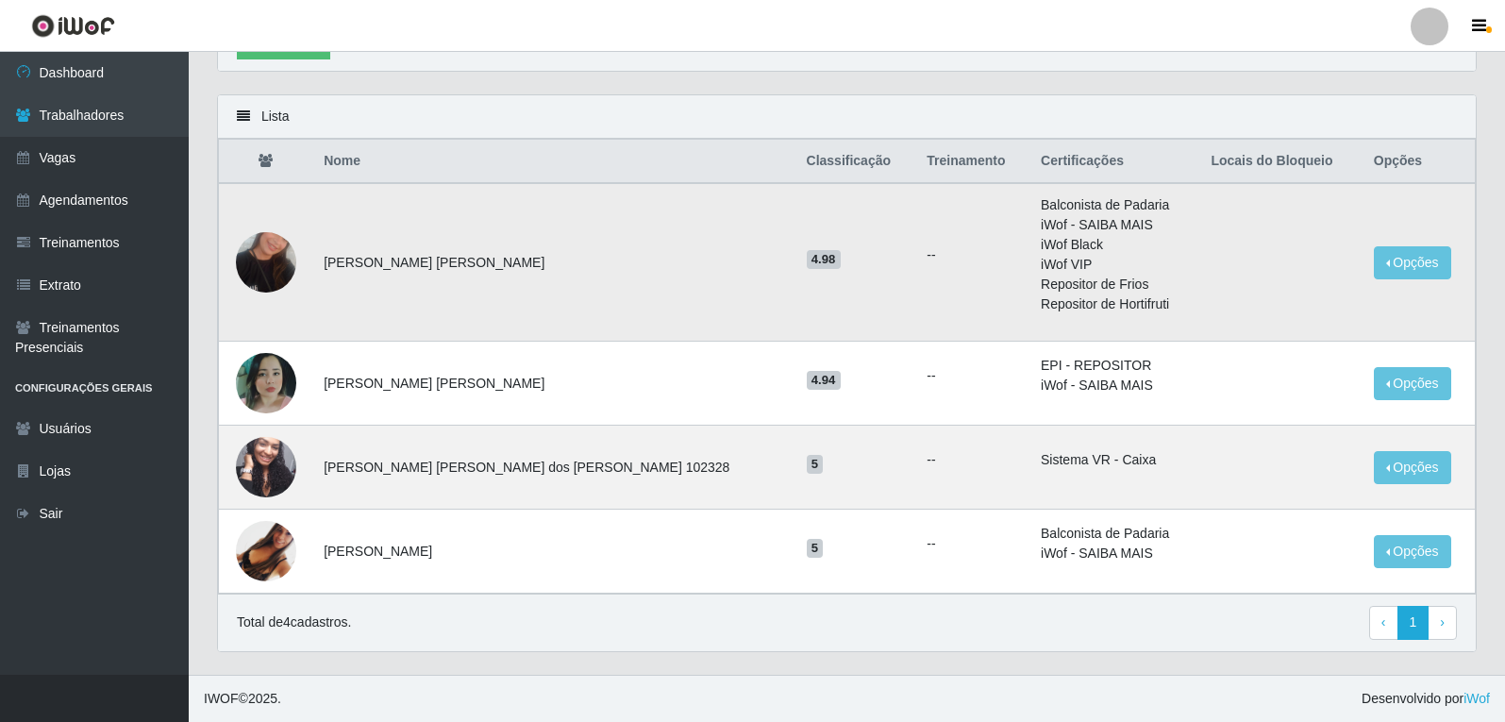
click at [278, 259] on img at bounding box center [266, 263] width 60 height 108
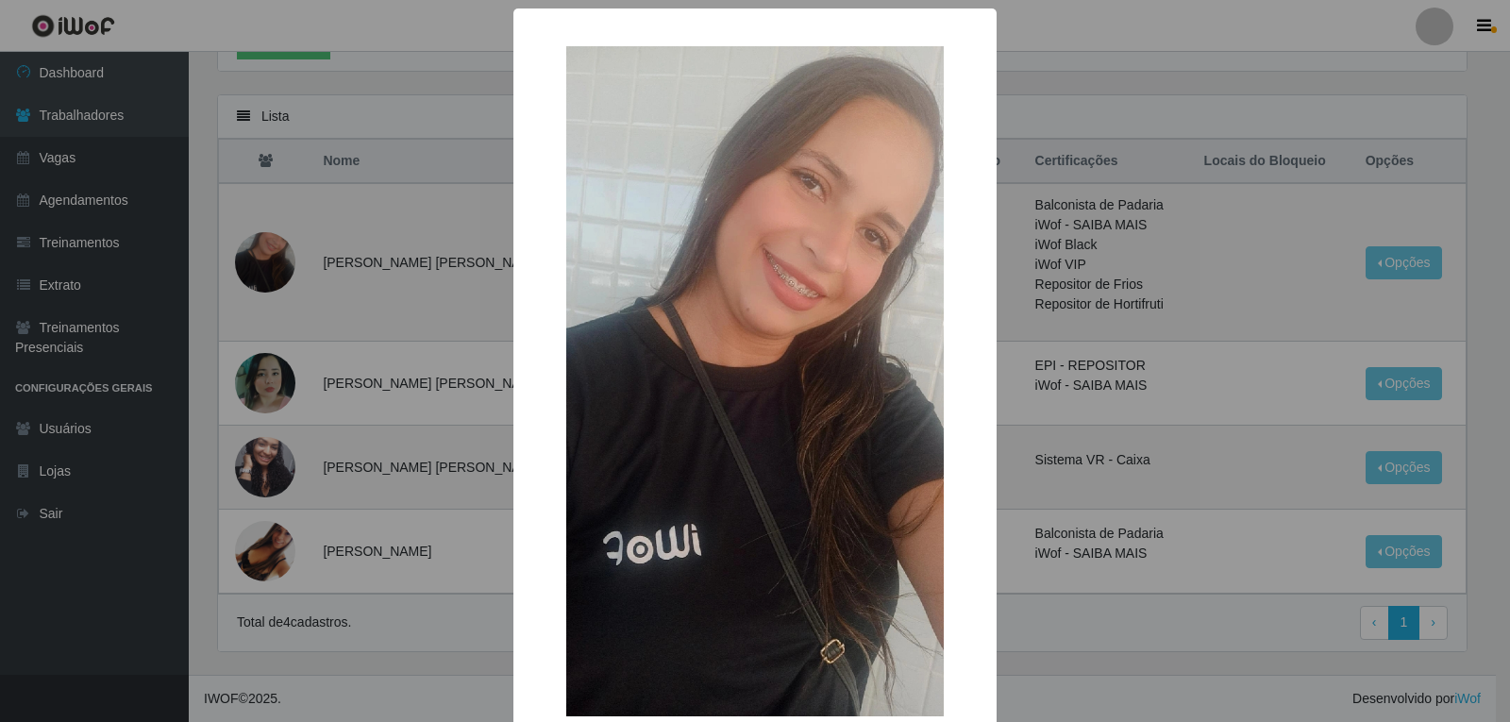
click at [277, 259] on div "× OK Cancel" at bounding box center [755, 361] width 1510 height 722
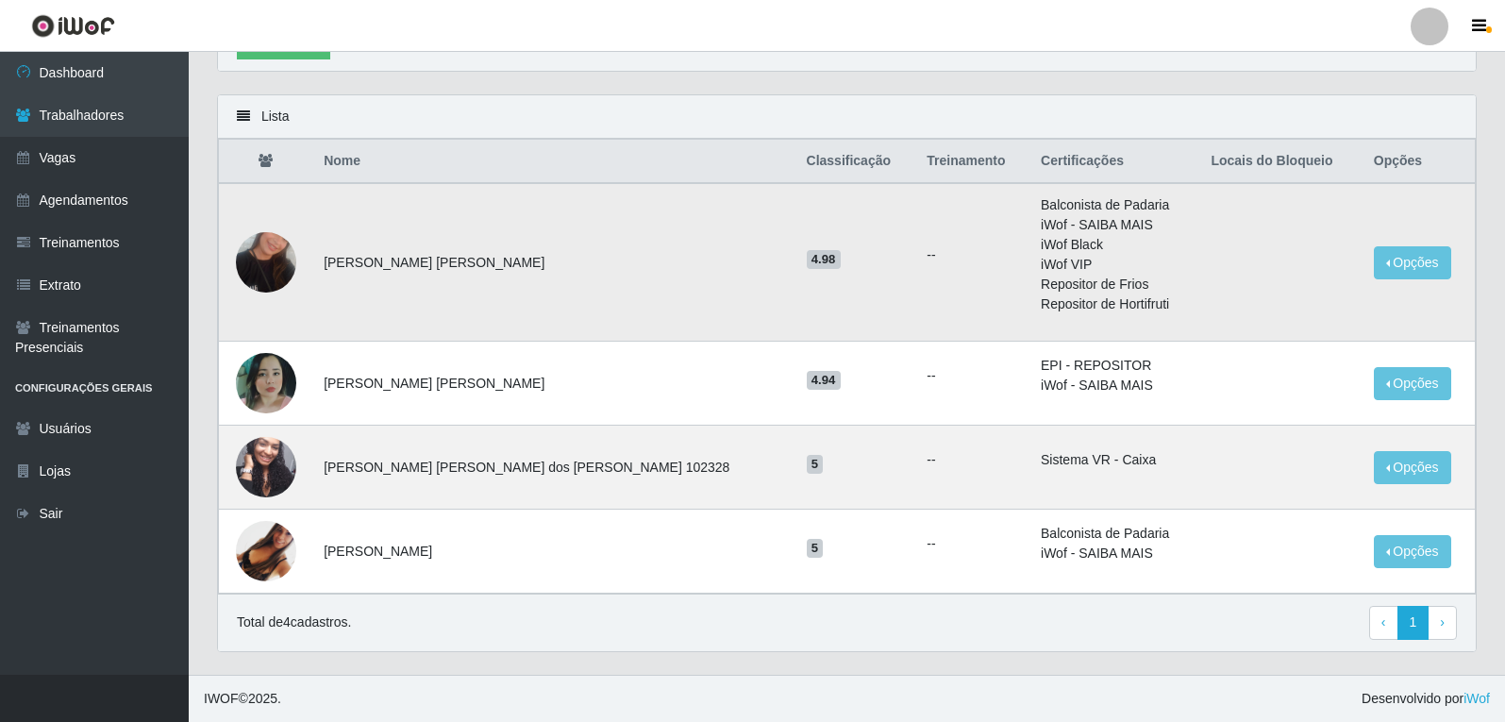
click at [273, 269] on img at bounding box center [266, 263] width 60 height 108
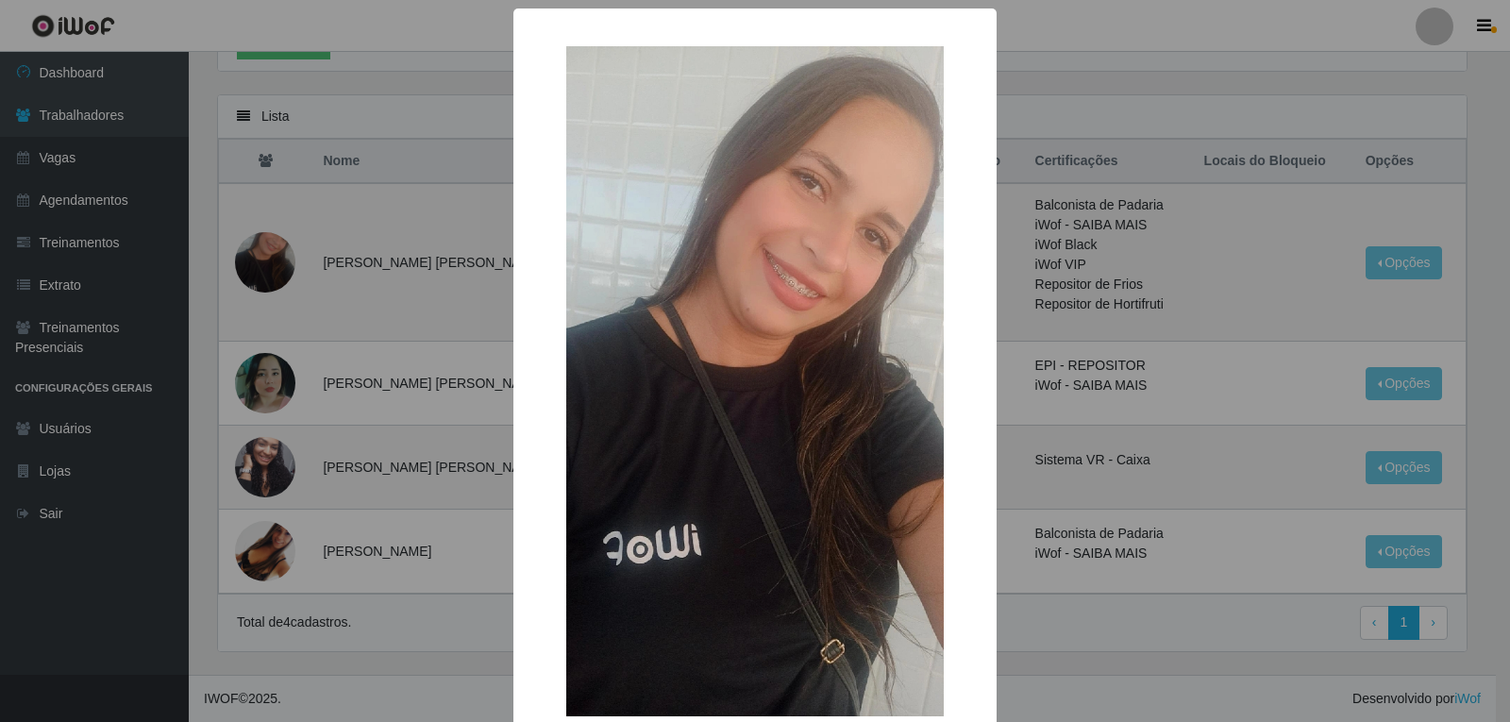
click at [275, 266] on div "× OK Cancel" at bounding box center [755, 361] width 1510 height 722
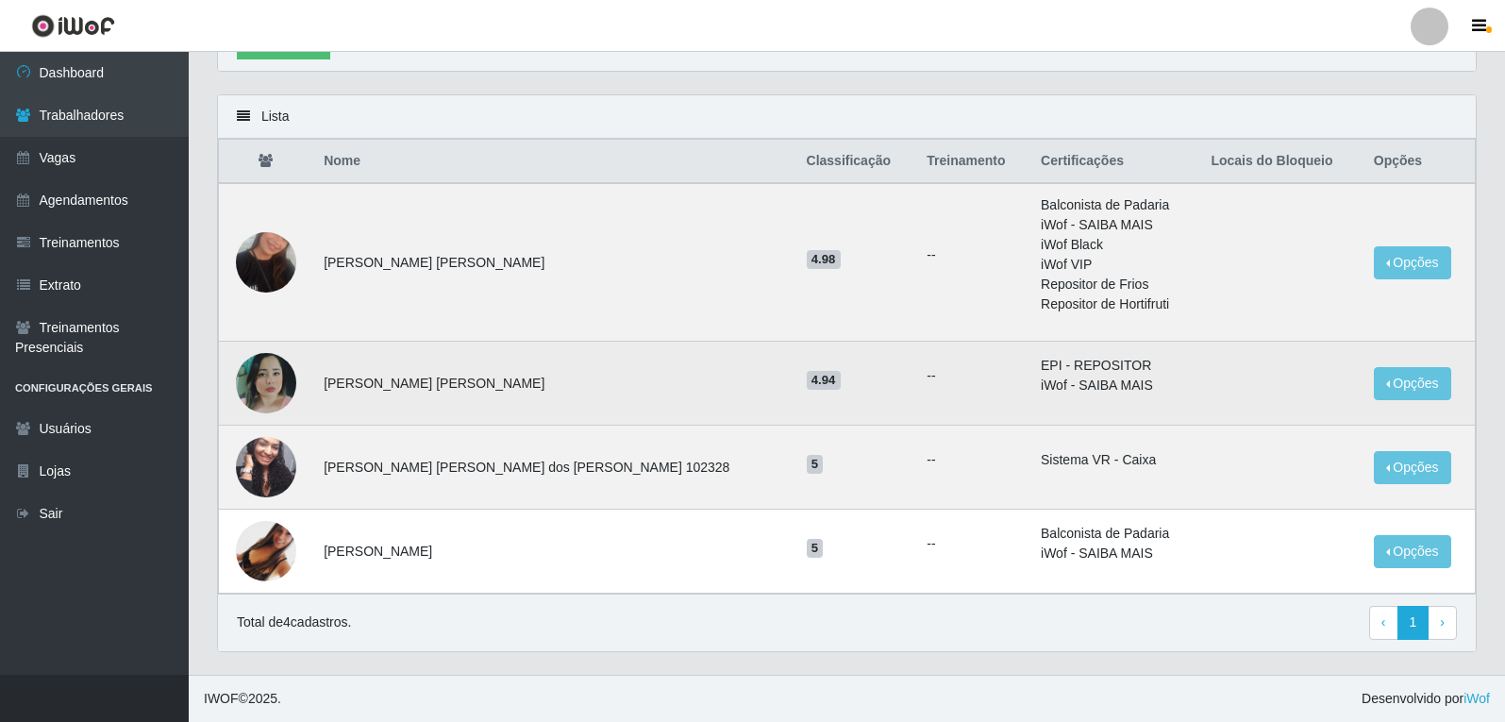
click at [290, 393] on img at bounding box center [266, 383] width 60 height 60
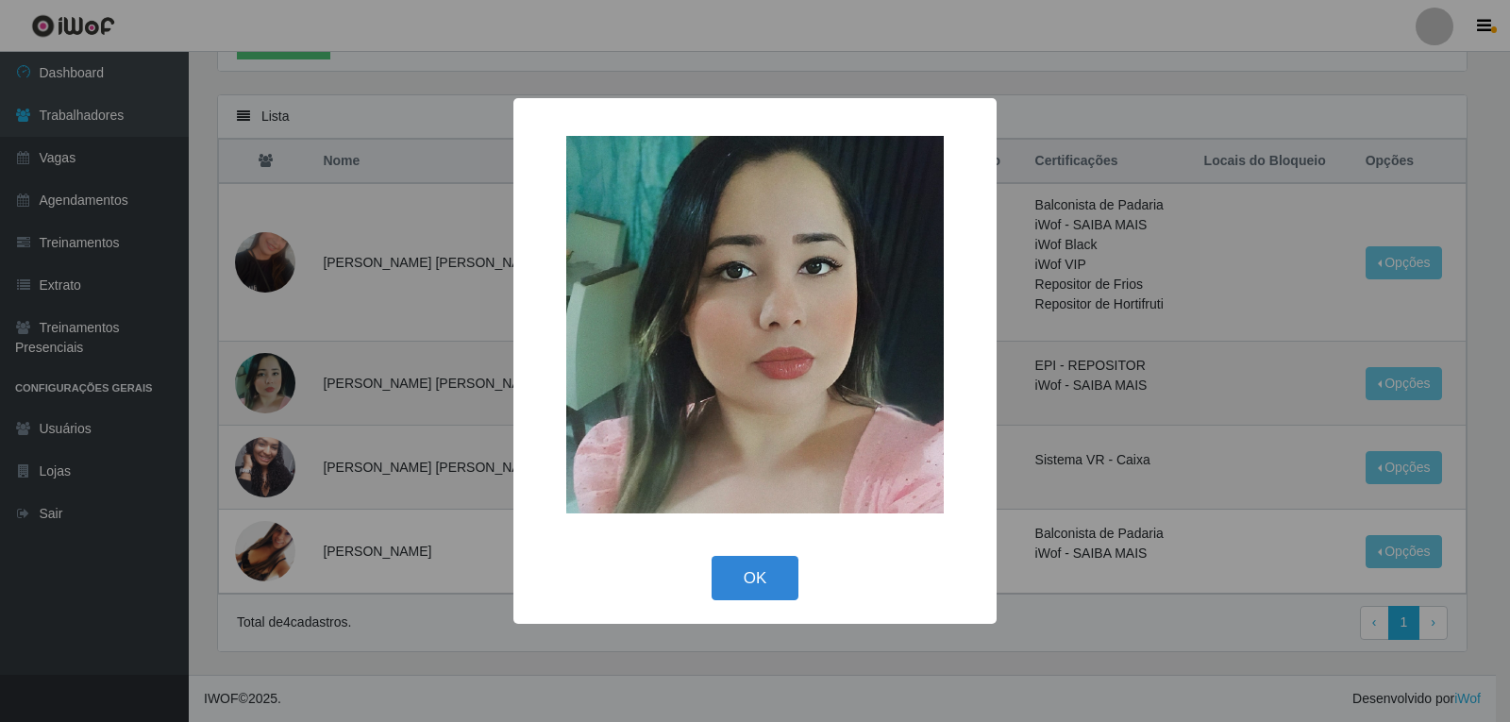
click at [290, 393] on div "× OK Cancel" at bounding box center [755, 361] width 1510 height 722
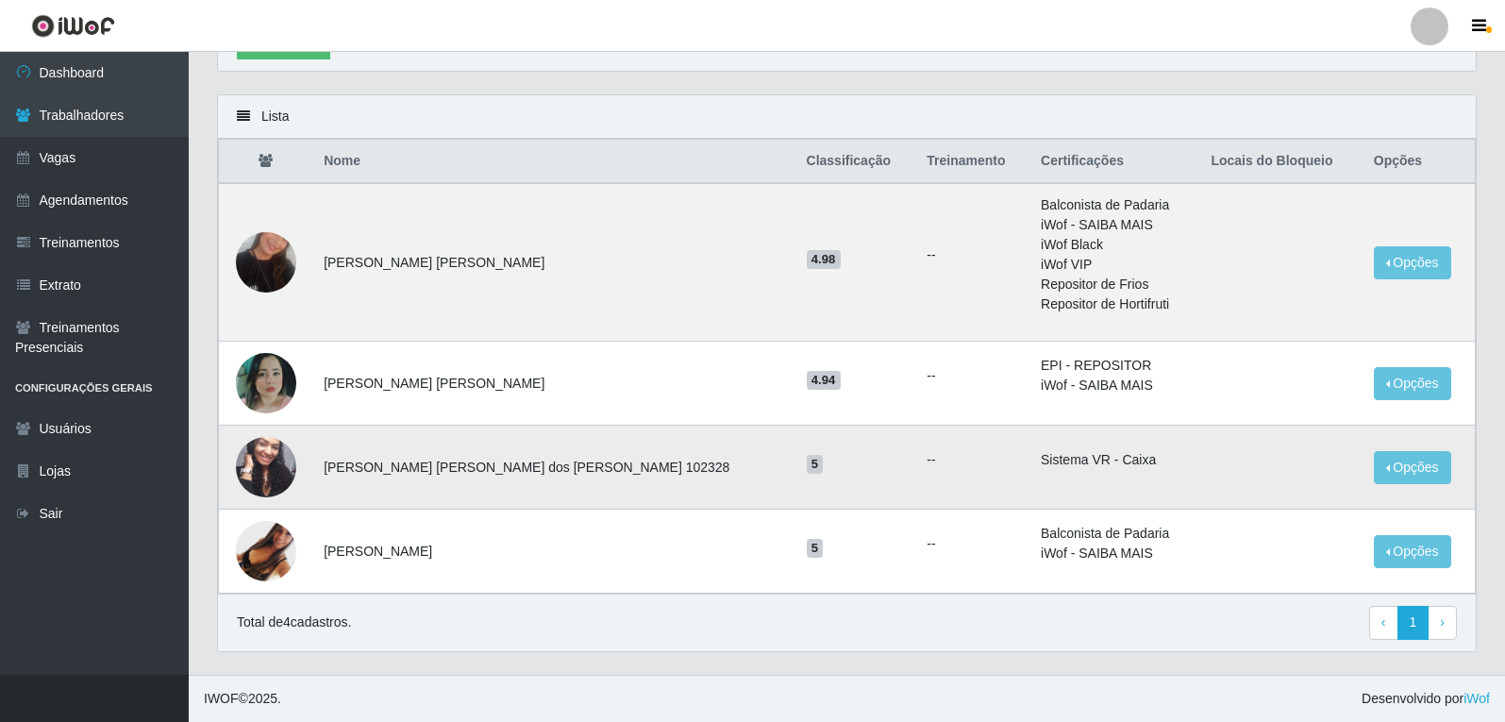
click at [280, 456] on img at bounding box center [266, 467] width 60 height 95
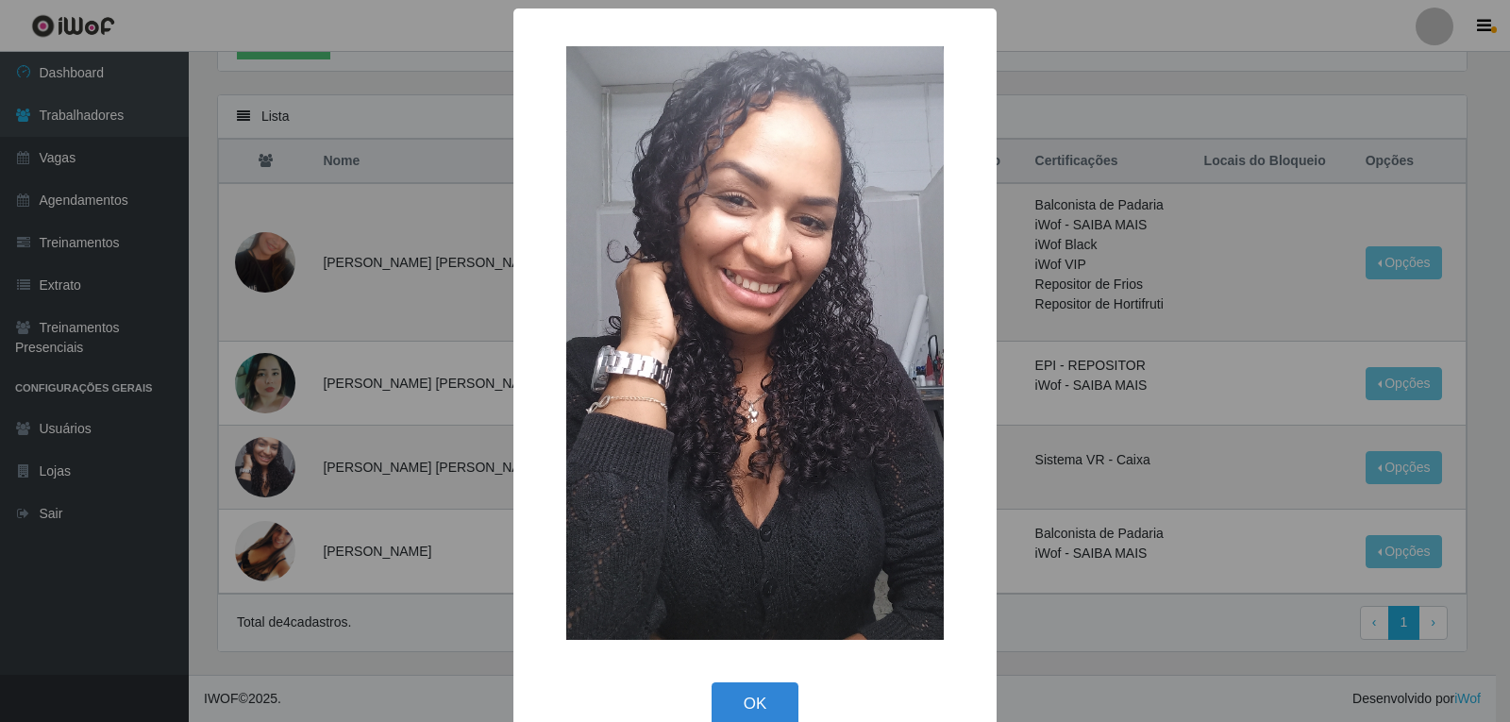
click at [280, 455] on div "× OK Cancel" at bounding box center [755, 361] width 1510 height 722
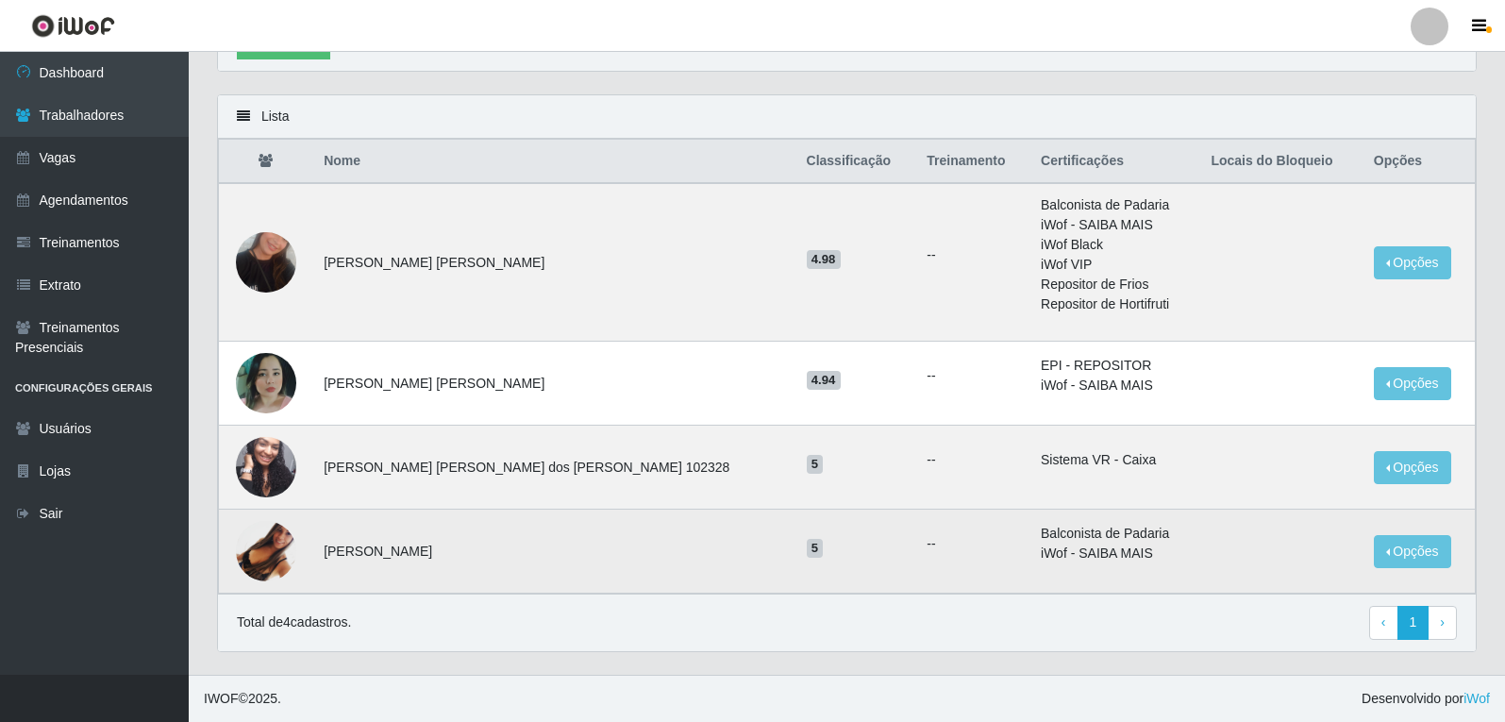
click at [264, 544] on img at bounding box center [266, 551] width 60 height 60
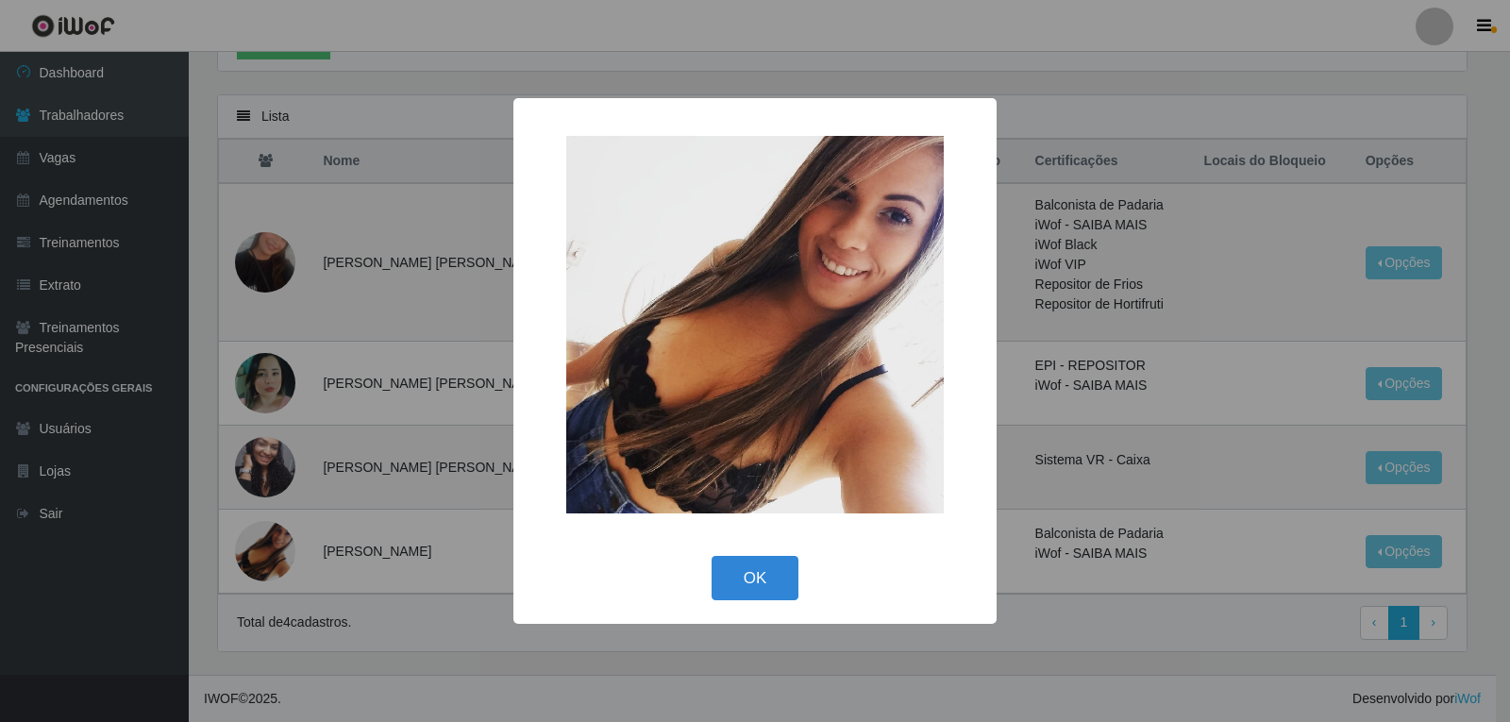
click at [266, 543] on div "× OK Cancel" at bounding box center [755, 361] width 1510 height 722
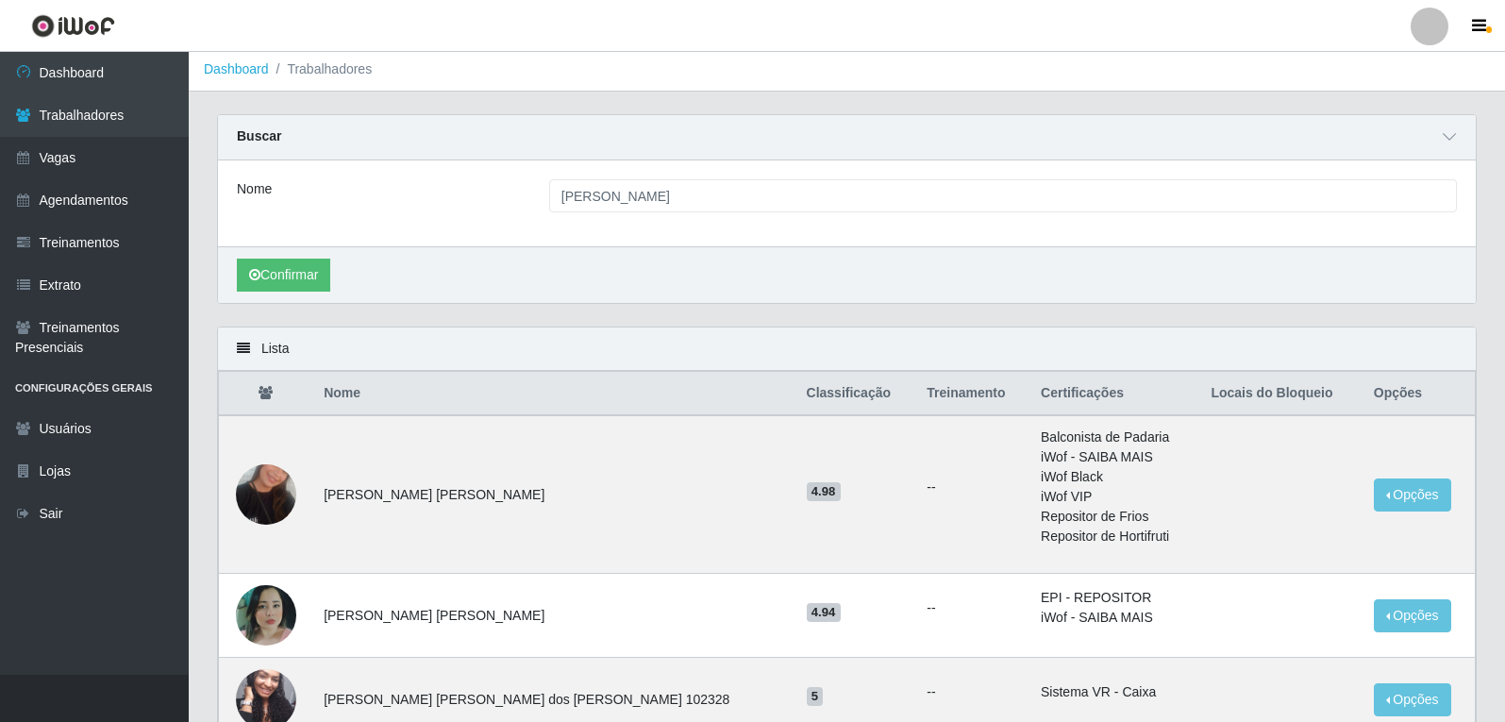
scroll to position [0, 0]
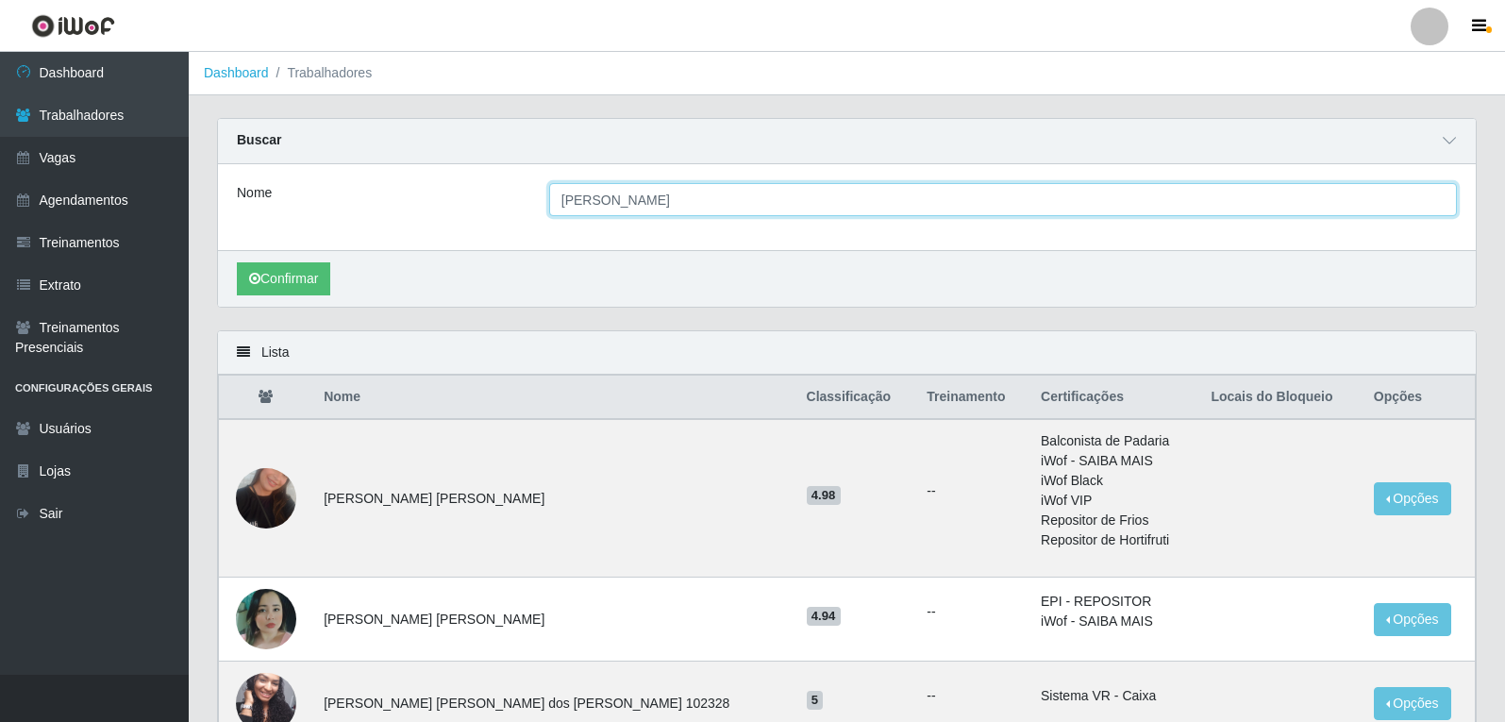
click at [630, 203] on input "[PERSON_NAME]" at bounding box center [1003, 199] width 908 height 33
click at [237, 262] on button "Confirmar" at bounding box center [283, 278] width 93 height 33
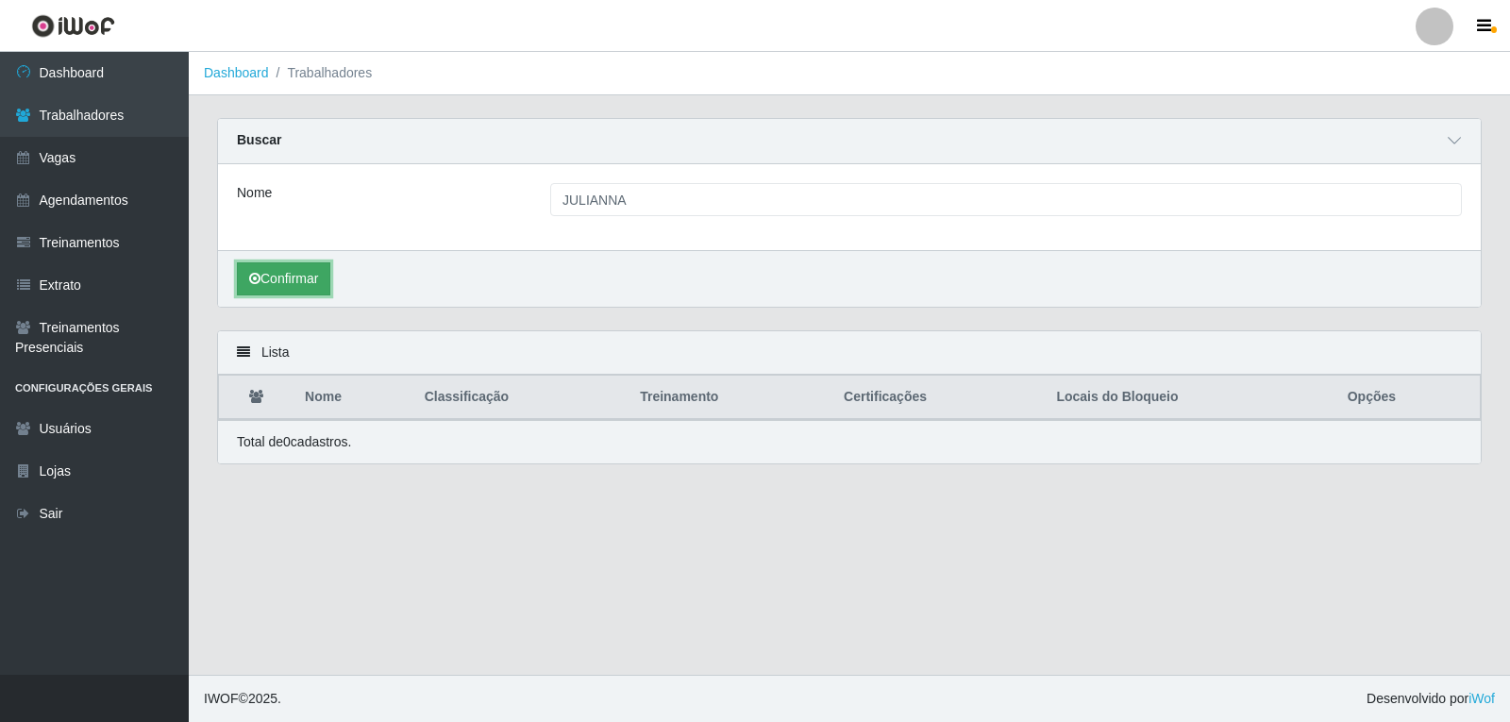
click at [292, 284] on button "Confirmar" at bounding box center [283, 278] width 93 height 33
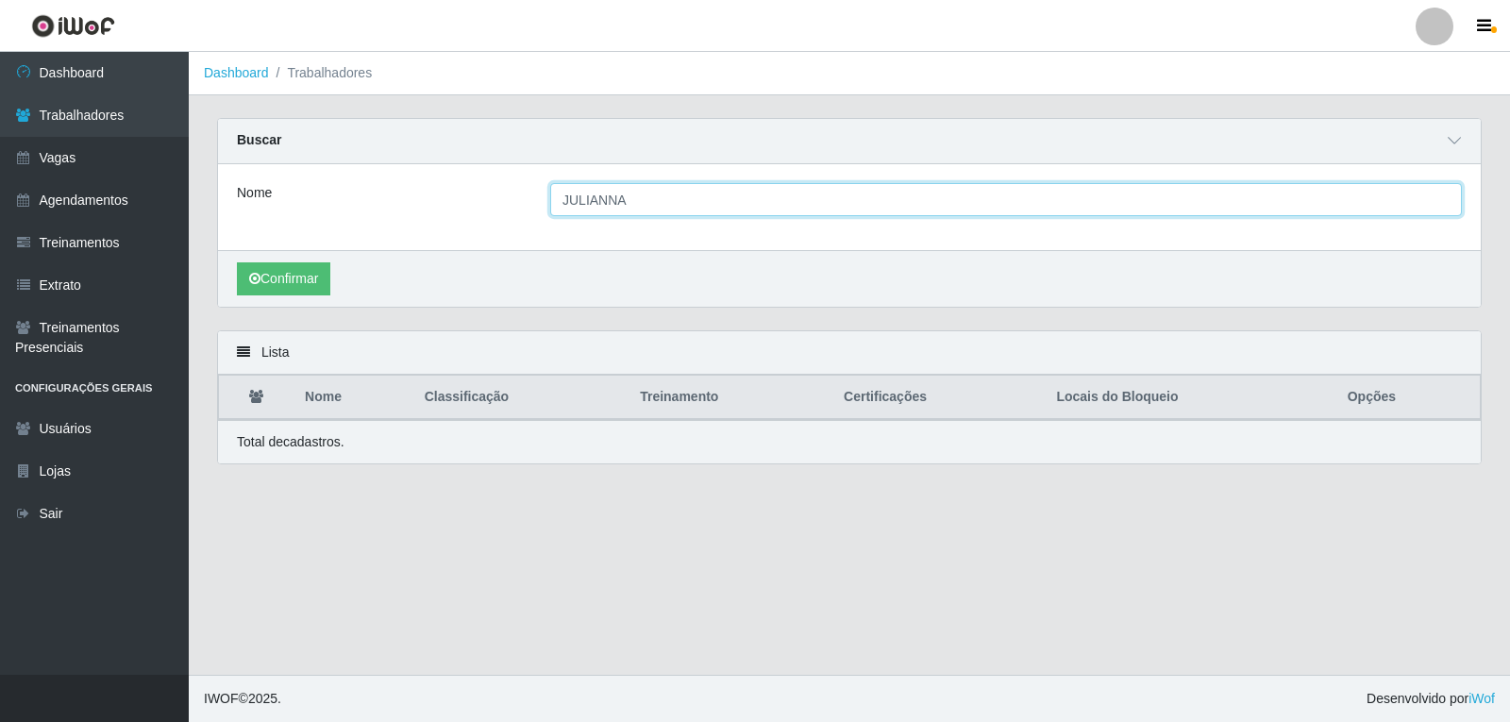
click at [663, 203] on input "JULIANNA" at bounding box center [1005, 199] width 911 height 33
type input "[DATE]"
click at [237, 262] on button "Confirmar" at bounding box center [283, 278] width 93 height 33
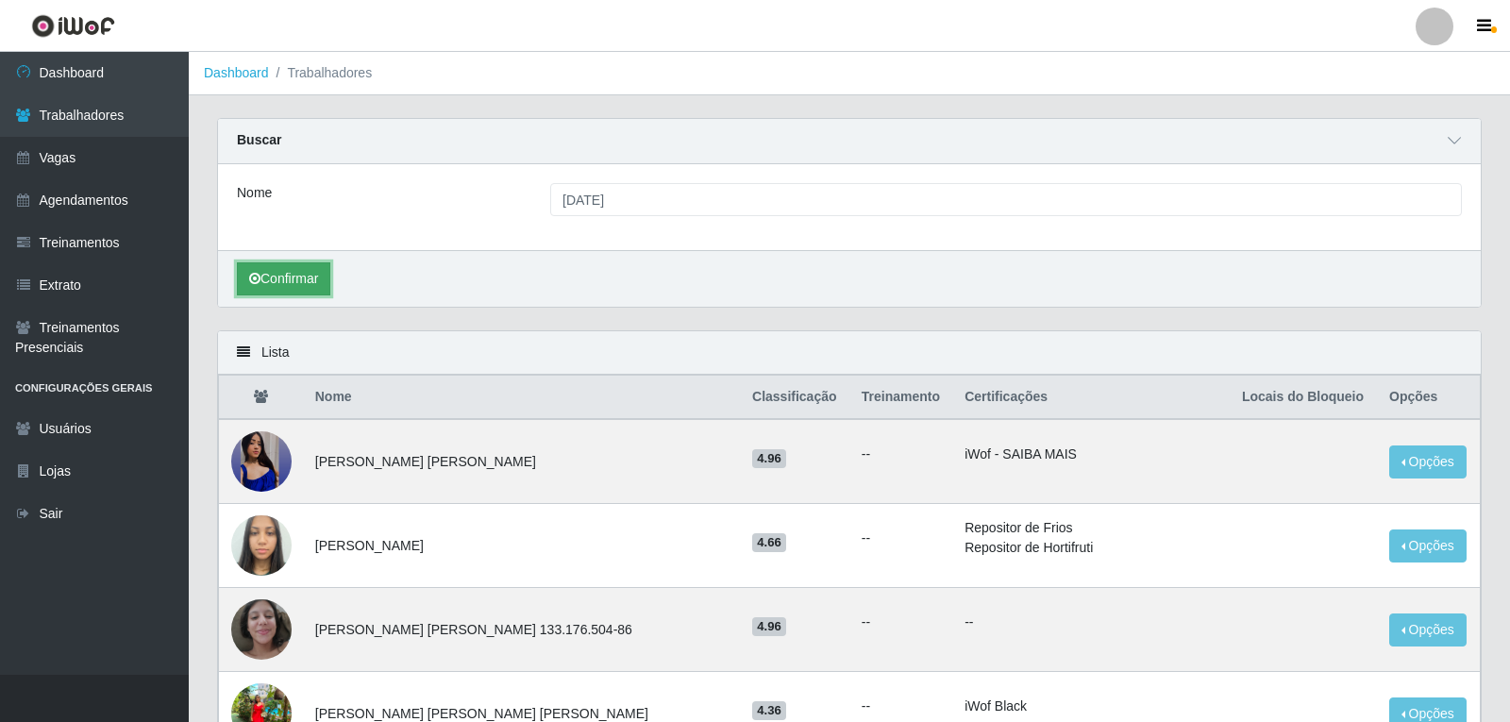
click at [279, 277] on button "Confirmar" at bounding box center [283, 278] width 93 height 33
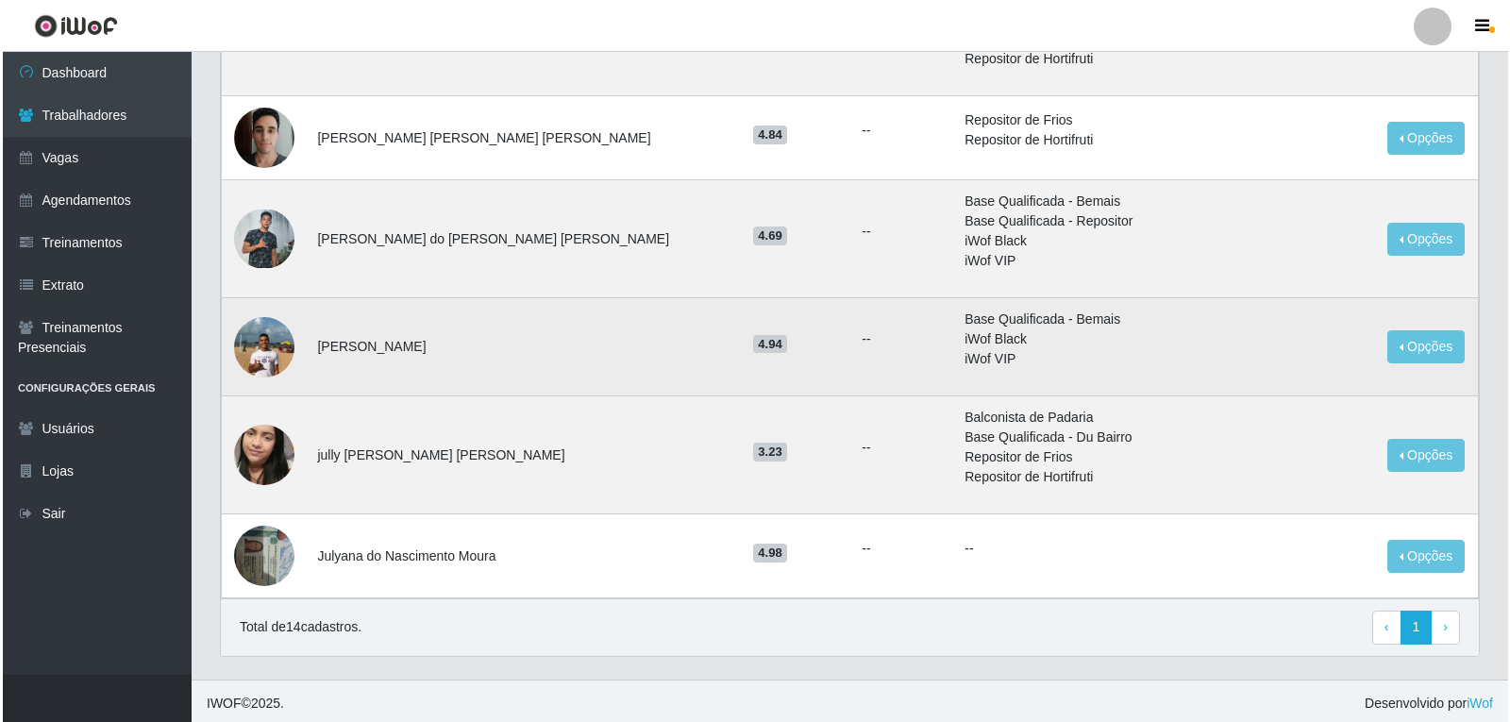
scroll to position [1232, 0]
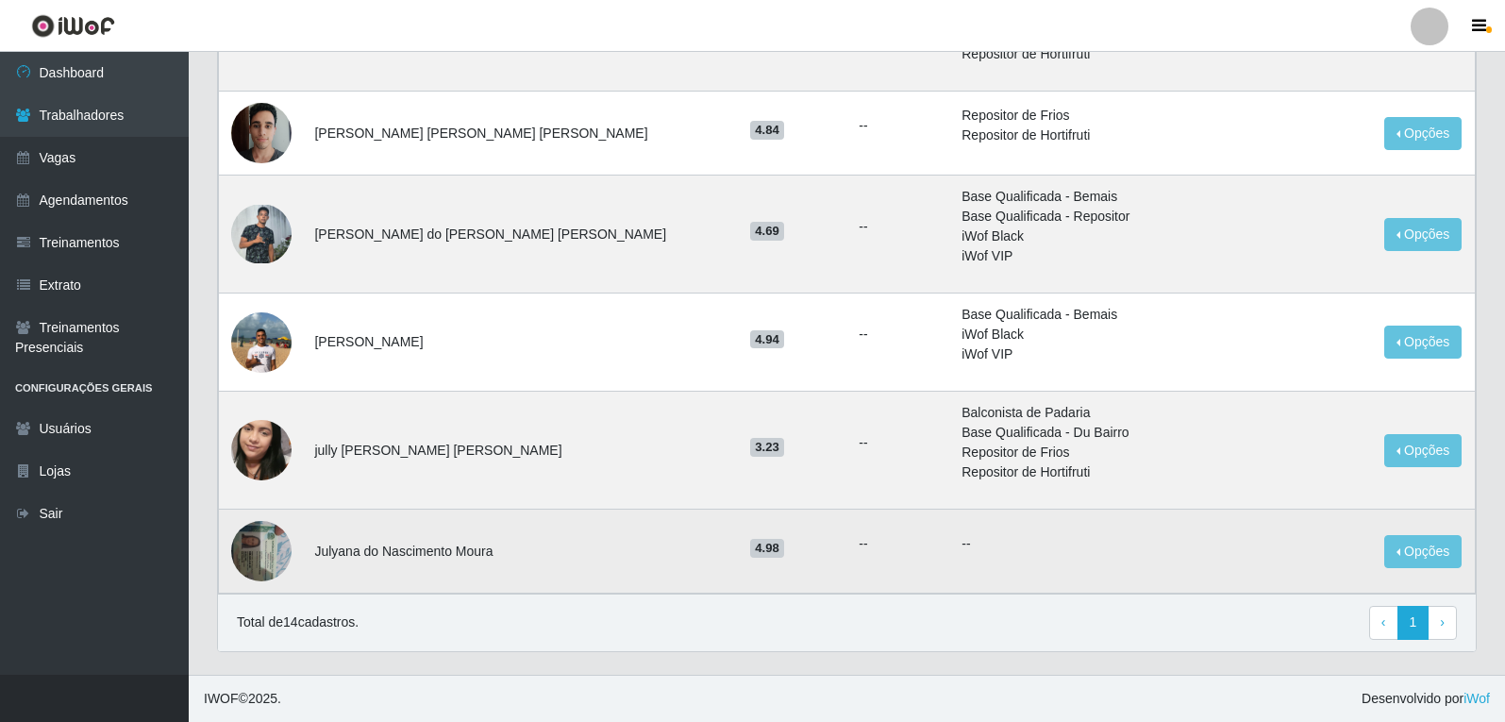
click at [303, 546] on td at bounding box center [261, 552] width 85 height 84
click at [273, 551] on img at bounding box center [261, 550] width 60 height 80
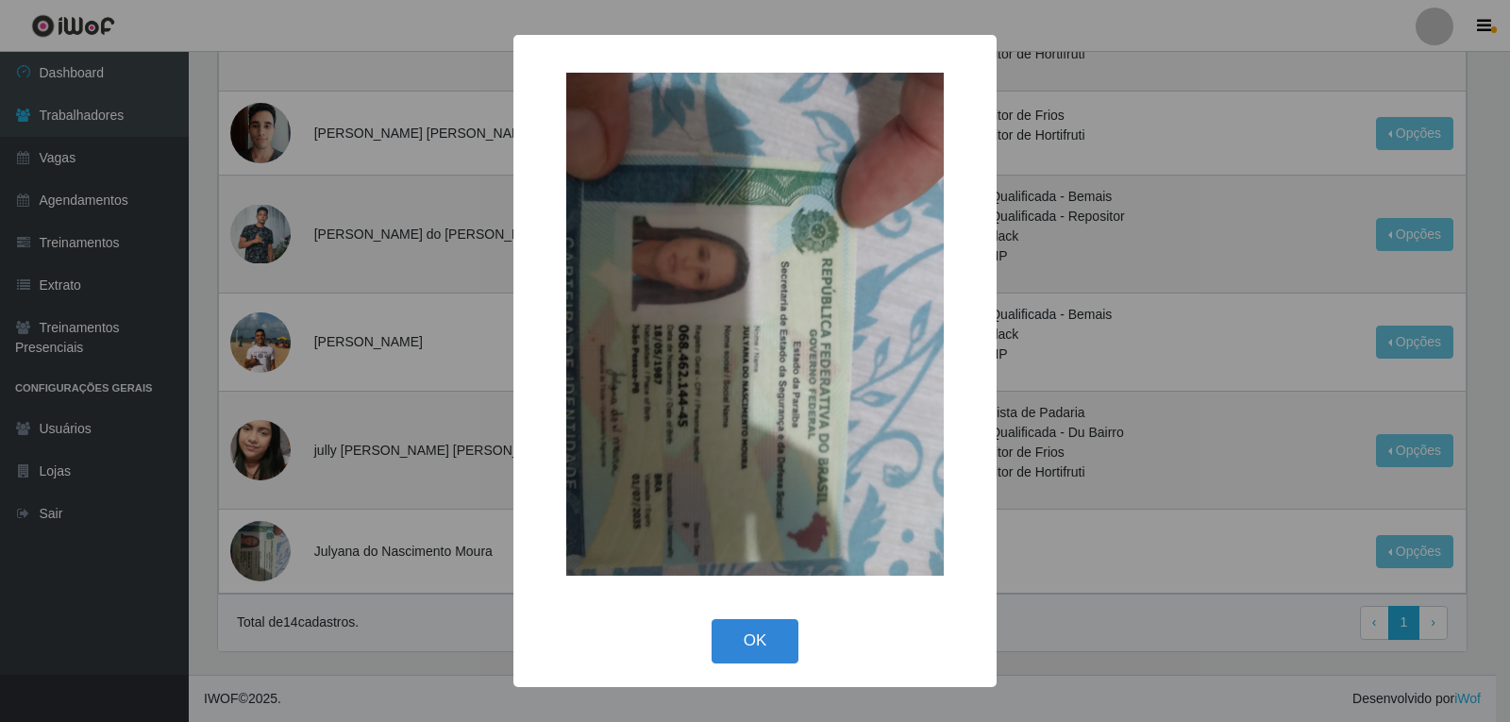
click at [673, 376] on img at bounding box center [754, 324] width 377 height 503
click at [275, 560] on div "× OK Cancel" at bounding box center [755, 361] width 1510 height 722
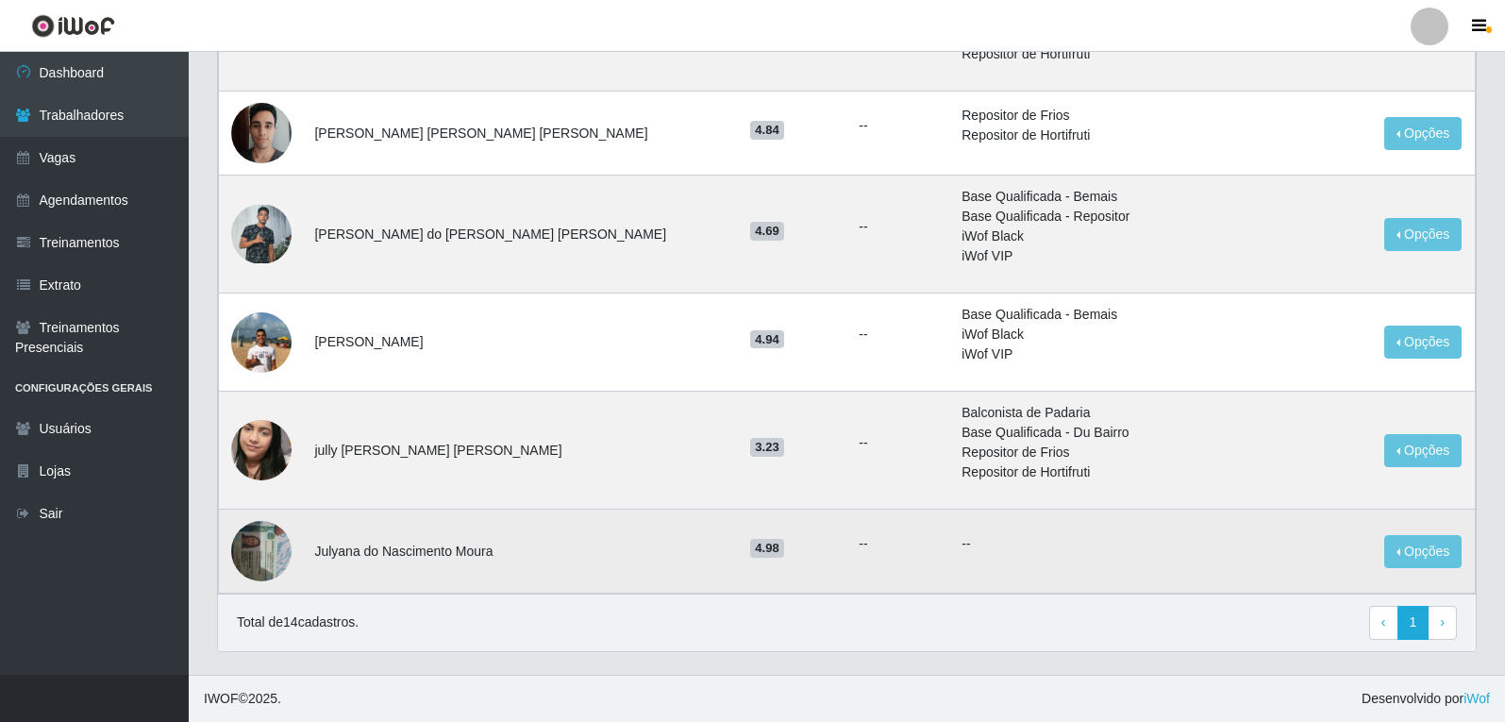
click at [259, 553] on img at bounding box center [261, 550] width 60 height 80
